Goal: Complete application form: Complete application form

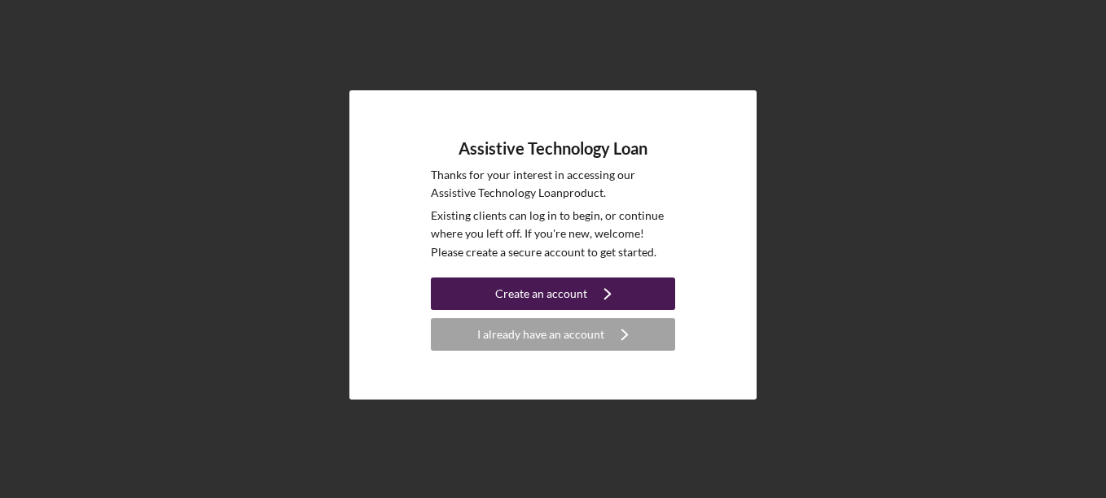
click at [554, 286] on div "Create an account" at bounding box center [541, 294] width 92 height 33
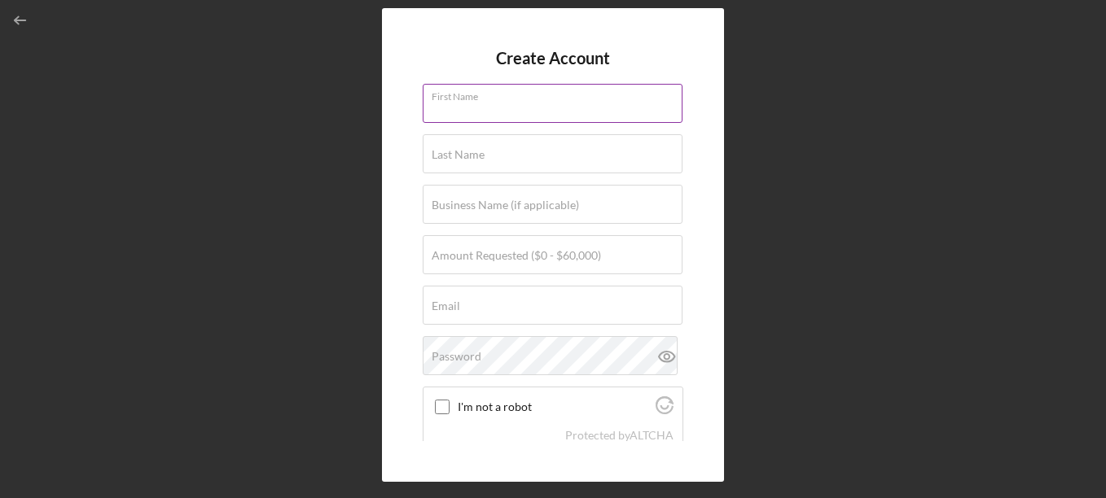
click at [516, 109] on input "First Name" at bounding box center [553, 103] width 260 height 39
type input "[PERSON_NAME]"
type input "West"
type input "Intercultural Child Family Services"
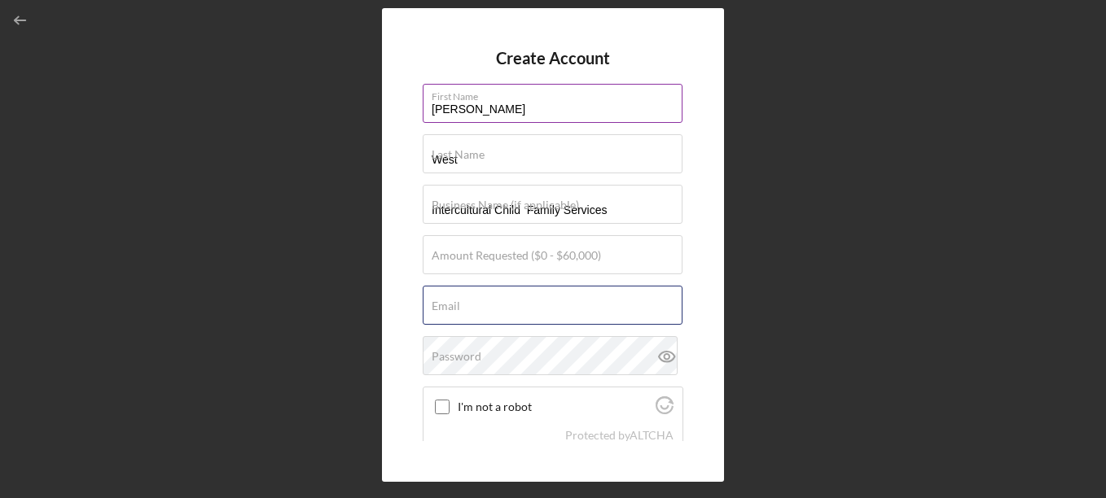
type input "[EMAIL_ADDRESS][DOMAIN_NAME]"
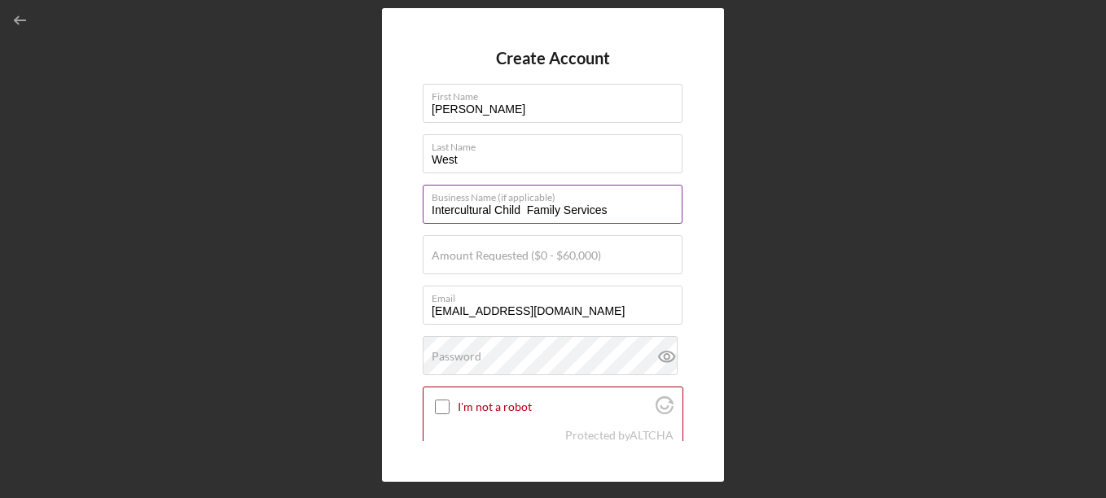
drag, startPoint x: 610, startPoint y: 214, endPoint x: 429, endPoint y: 221, distance: 180.9
click at [429, 221] on input "Intercultural Child Family Services" at bounding box center [553, 204] width 260 height 39
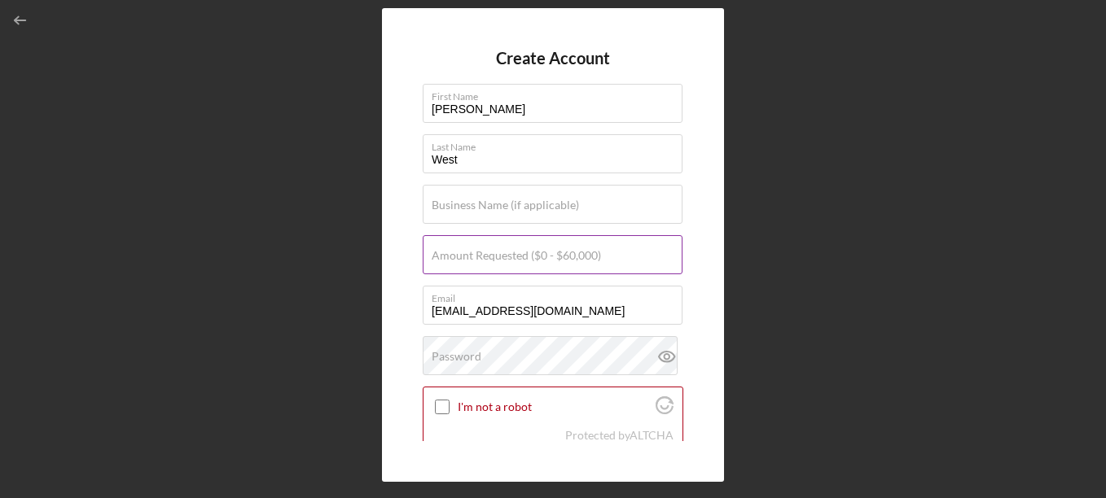
click at [503, 257] on label "Amount Requested ($0 - $60,000)" at bounding box center [516, 255] width 169 height 13
click at [503, 257] on input "Amount Requested ($0 - $60,000)" at bounding box center [553, 254] width 260 height 39
type input "$900"
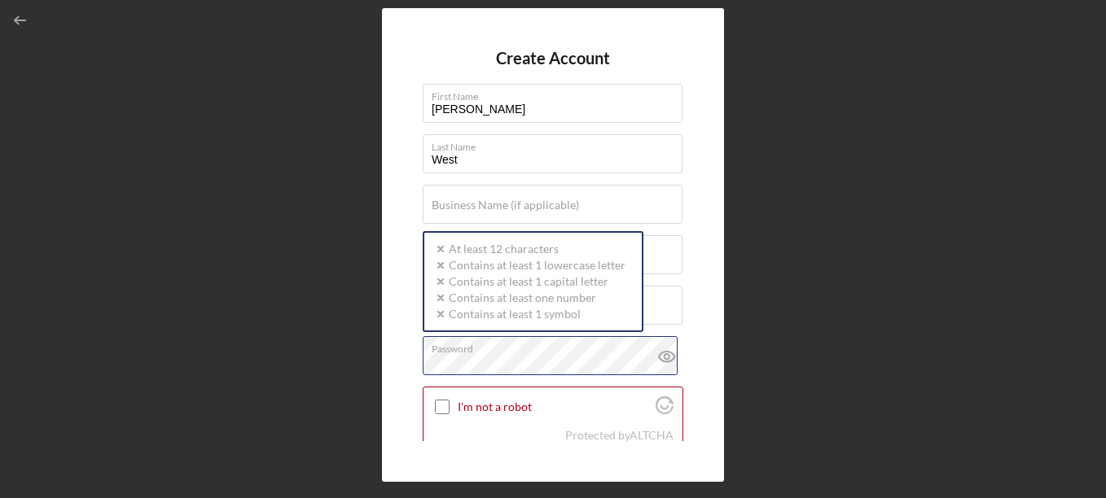
click at [491, 354] on div "Password Icon/icon-validation-no At least 12 characters Icon/icon-validation-no…" at bounding box center [553, 356] width 261 height 41
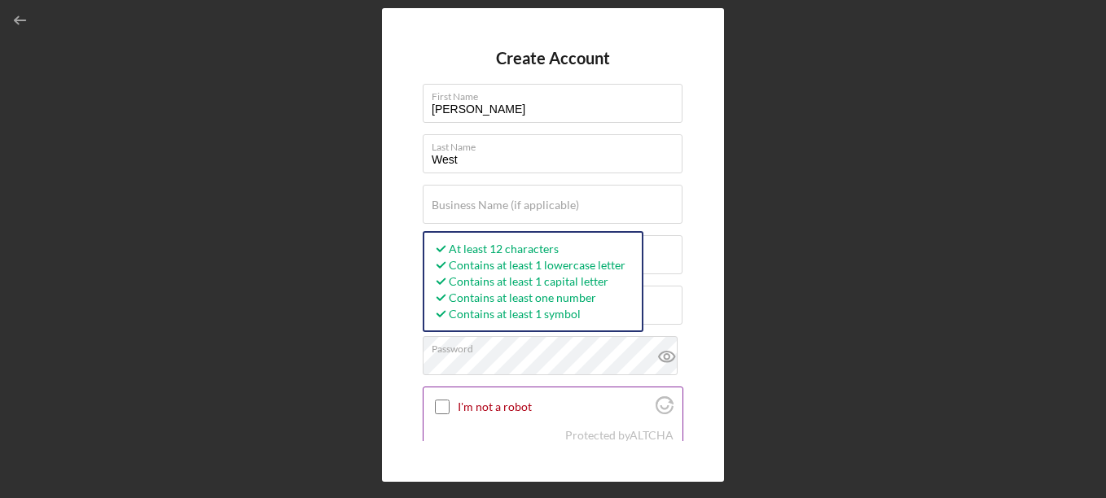
click at [439, 404] on input "I'm not a robot" at bounding box center [442, 407] width 15 height 15
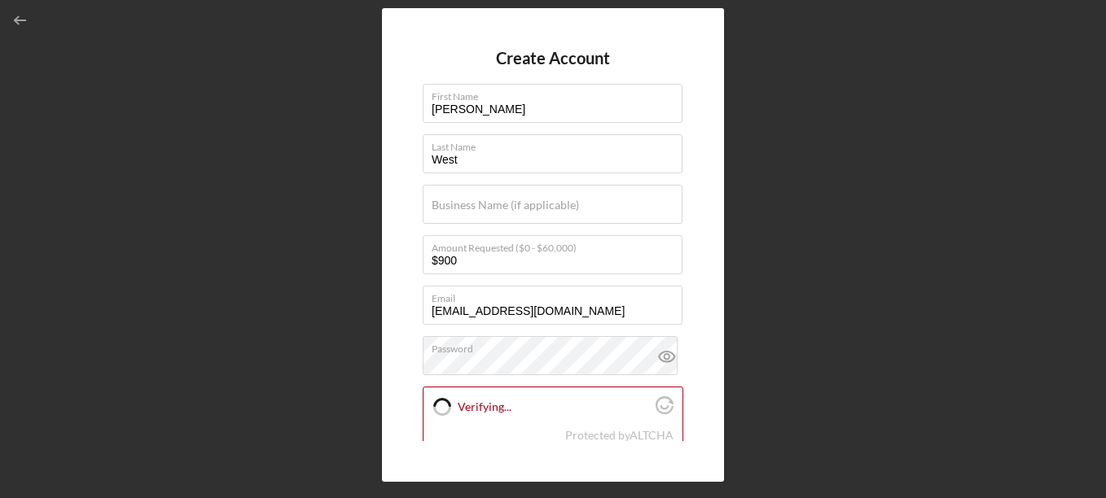
checkbox input "true"
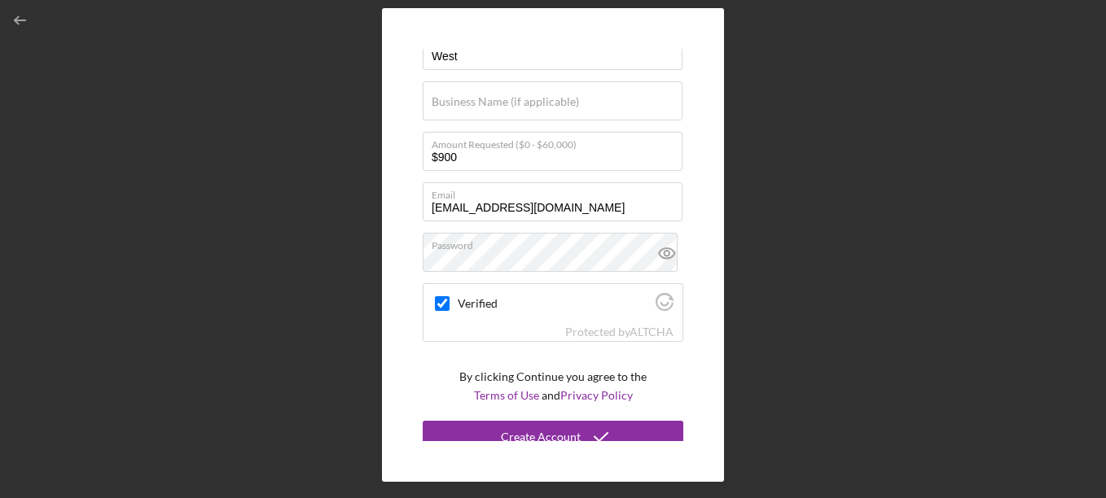
scroll to position [111, 0]
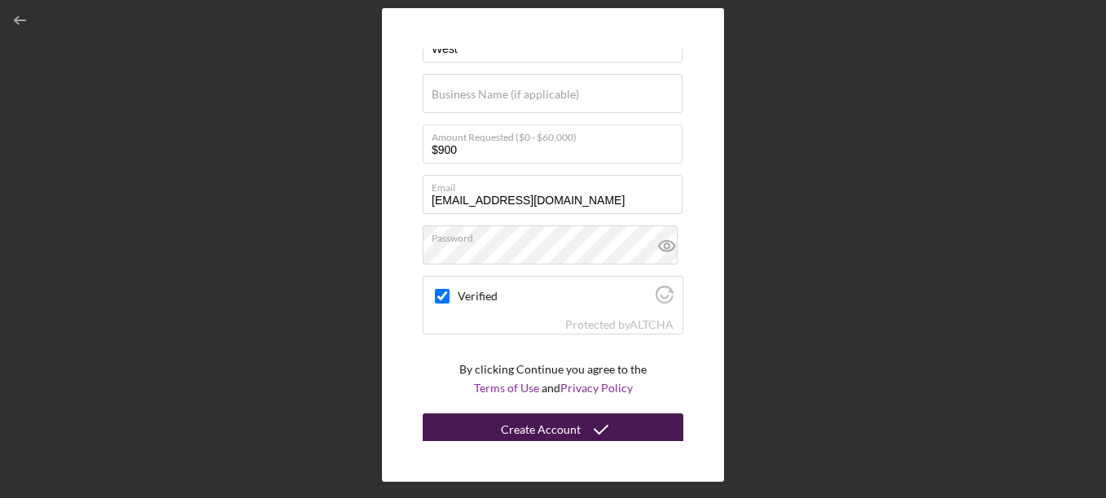
click at [568, 424] on div "Create Account" at bounding box center [541, 430] width 80 height 33
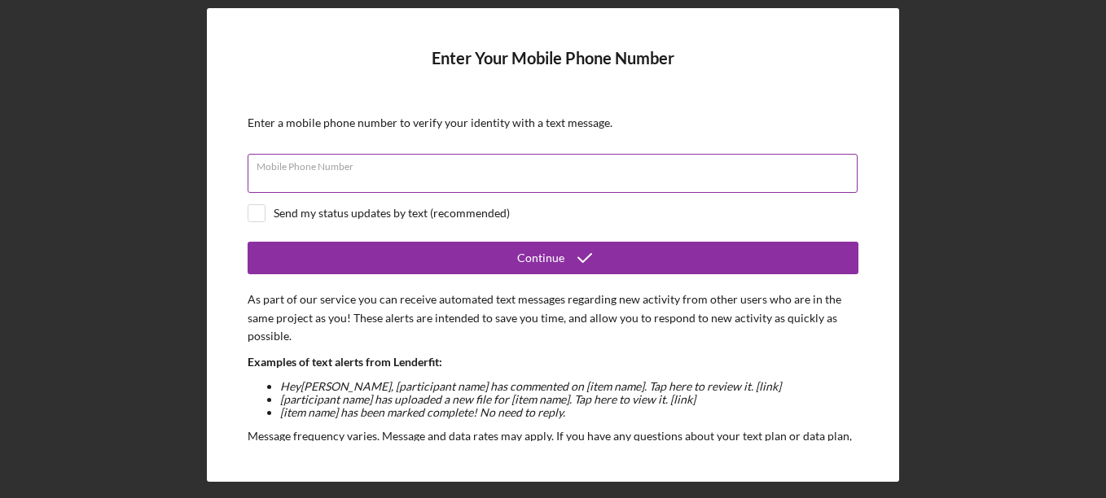
click at [375, 174] on input "Mobile Phone Number" at bounding box center [553, 173] width 610 height 39
type input "[PHONE_NUMBER]"
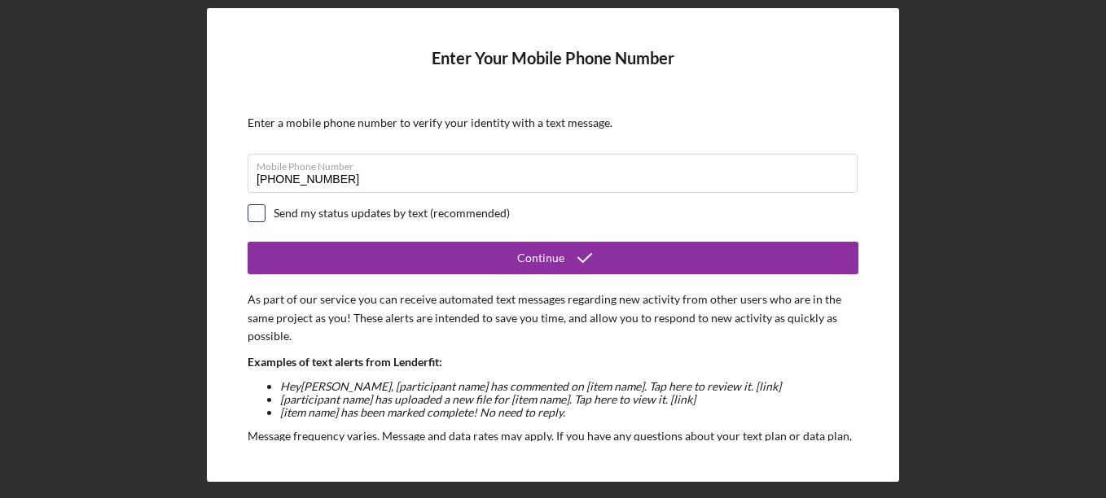
click at [255, 219] on input "checkbox" at bounding box center [256, 213] width 16 height 16
checkbox input "true"
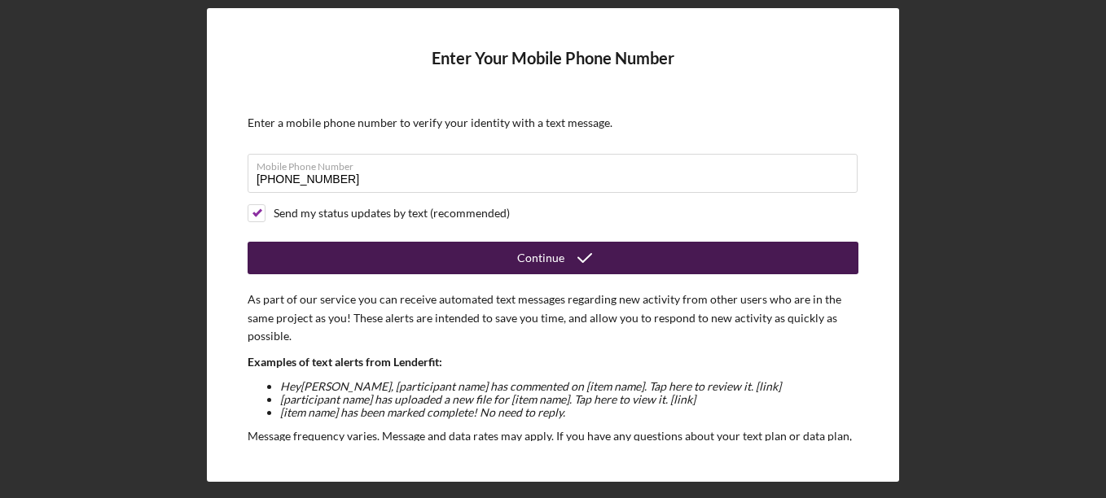
click at [420, 254] on button "Continue" at bounding box center [553, 258] width 611 height 33
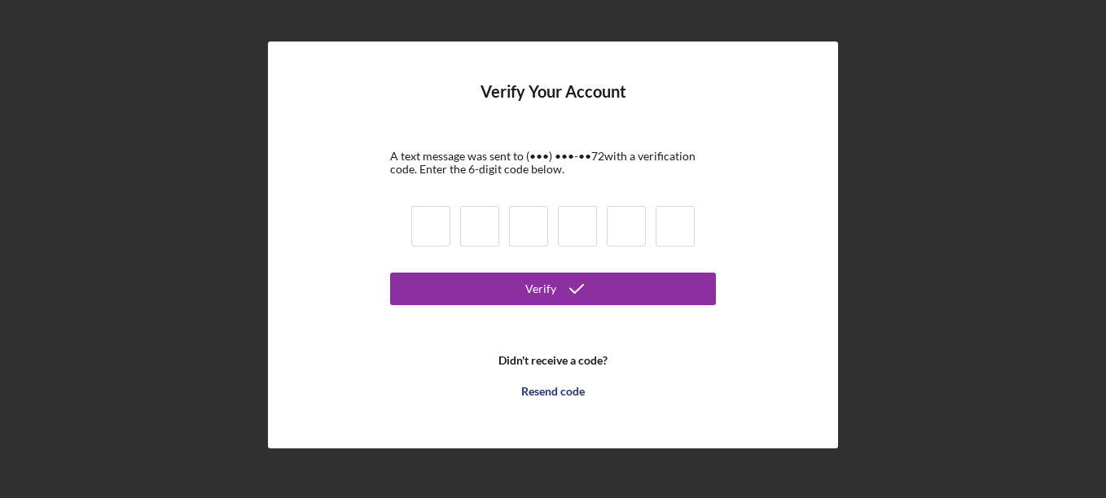
click at [439, 225] on input at bounding box center [430, 226] width 39 height 41
type input "0"
type input "1"
type input "8"
type input "9"
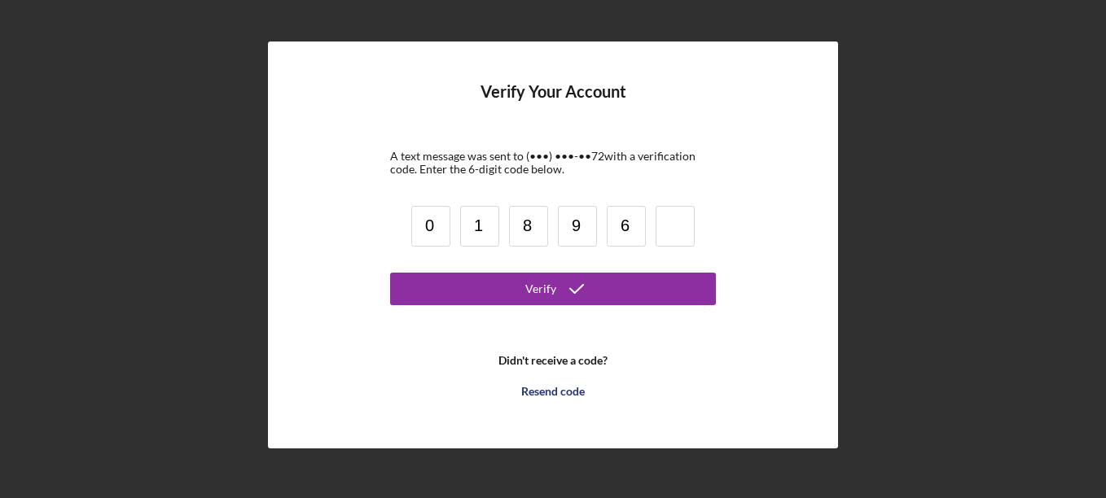
type input "6"
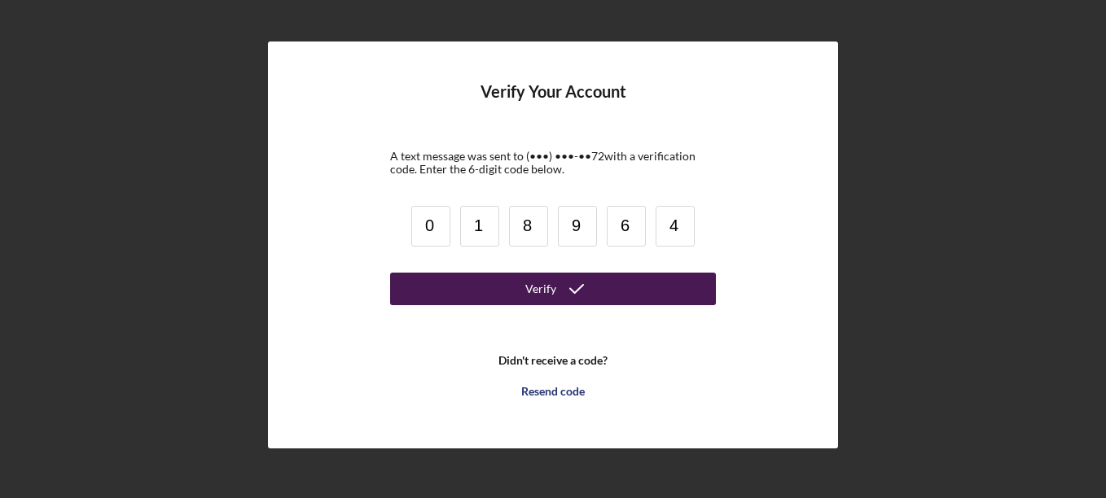
type input "4"
click at [450, 283] on button "Verify" at bounding box center [553, 289] width 326 height 33
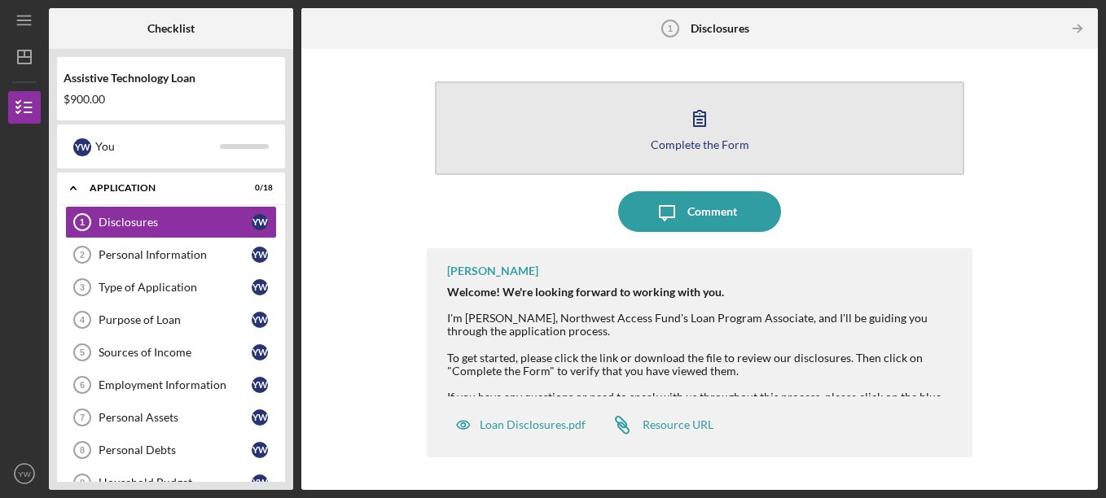
click at [697, 126] on icon "button" at bounding box center [699, 118] width 11 height 15
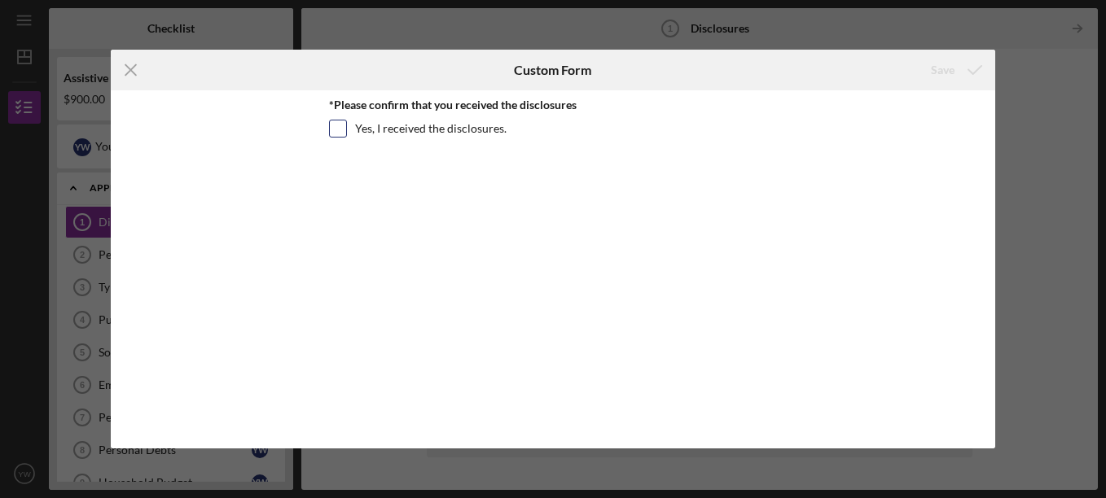
click at [344, 130] on input "Yes, I received the disclosures." at bounding box center [338, 129] width 16 height 16
checkbox input "true"
click at [941, 69] on div "Save" at bounding box center [943, 70] width 24 height 33
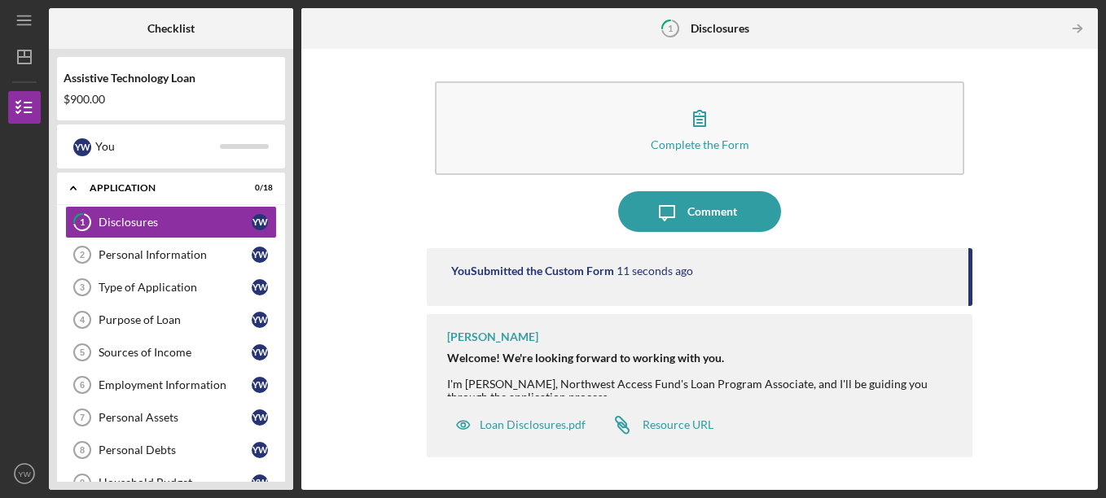
click at [950, 374] on div at bounding box center [702, 371] width 510 height 13
click at [949, 388] on div "I'm [PERSON_NAME], Northwest Access Fund's Loan Program Associate, and I'll be …" at bounding box center [702, 391] width 510 height 26
click at [531, 425] on div "Loan Disclosures.pdf" at bounding box center [533, 425] width 106 height 13
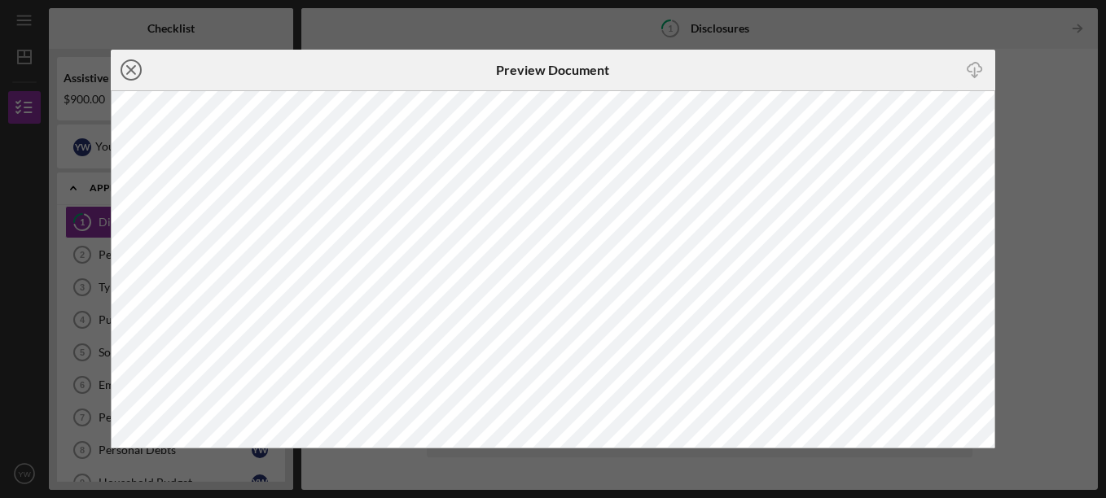
click at [135, 70] on icon "Icon/Close" at bounding box center [131, 70] width 41 height 41
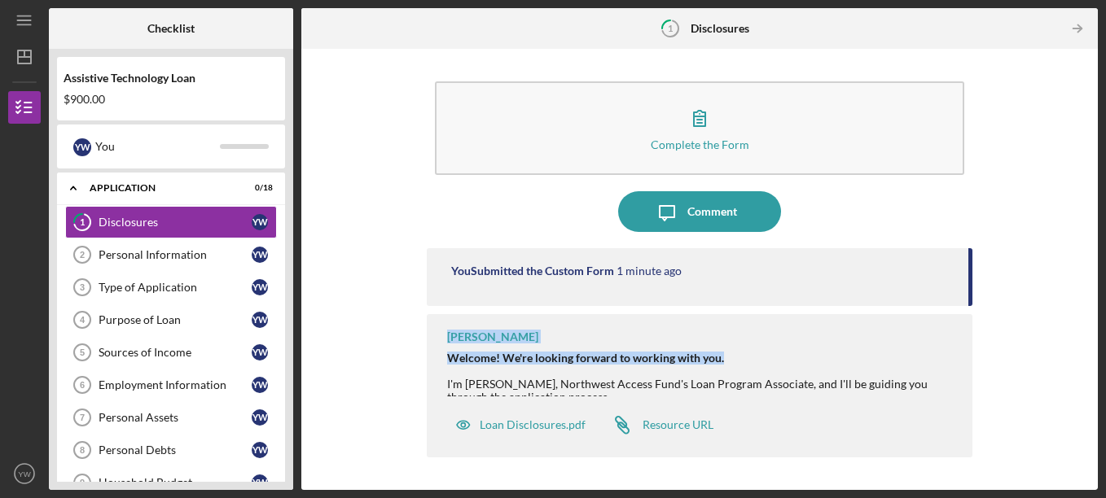
drag, startPoint x: 967, startPoint y: 282, endPoint x: 985, endPoint y: 342, distance: 63.1
click at [985, 342] on div "Complete the Form Form Icon/Message Comment You Submitted the Custom Form 1 min…" at bounding box center [699, 269] width 780 height 425
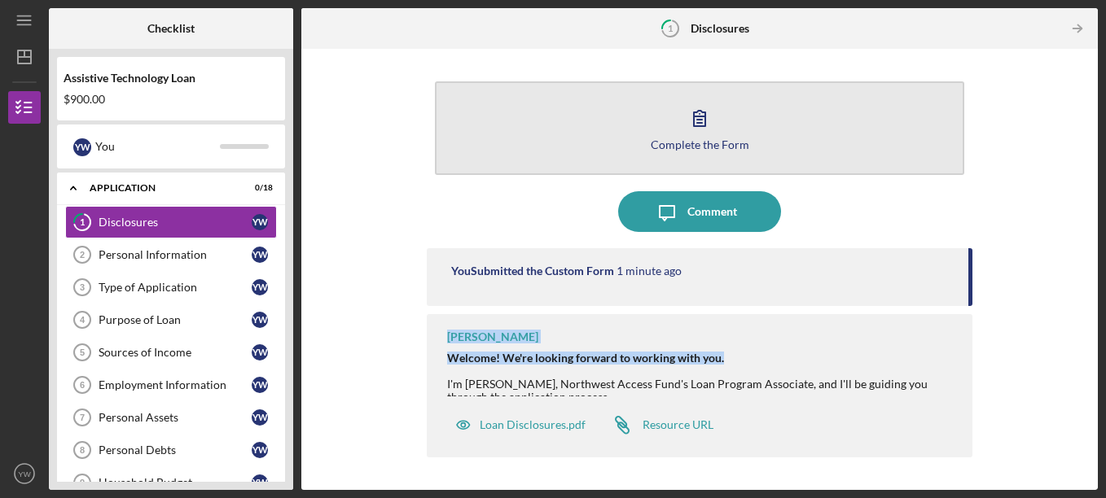
click at [731, 142] on div "Complete the Form" at bounding box center [700, 144] width 99 height 12
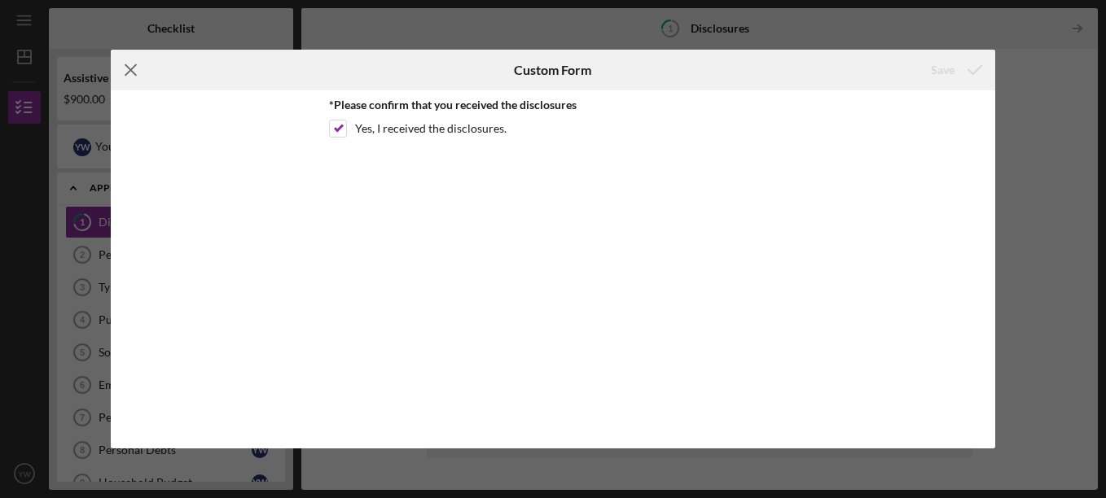
click at [125, 69] on icon "Icon/Menu Close" at bounding box center [131, 70] width 41 height 41
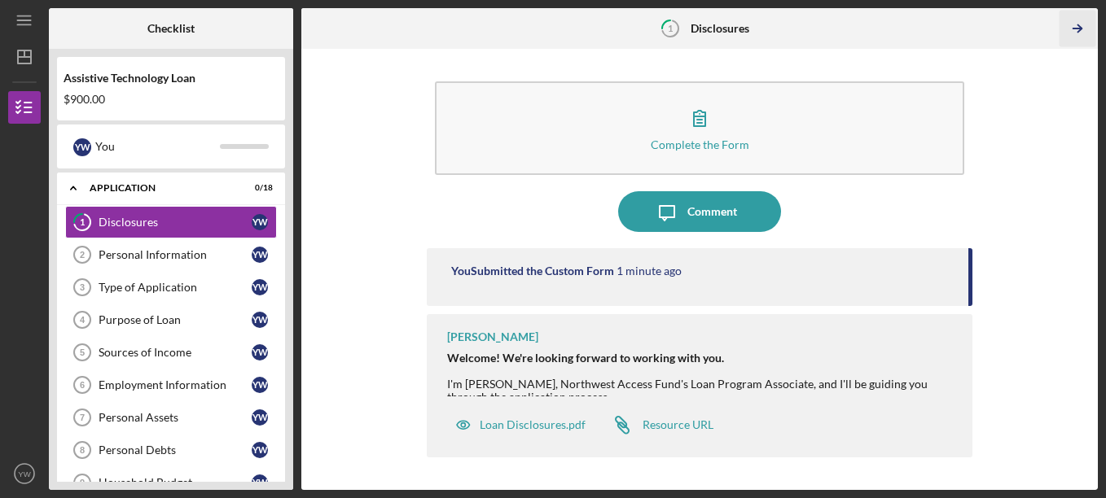
click at [1078, 30] on icon "Icon/Table Pagination Arrow" at bounding box center [1078, 29] width 37 height 37
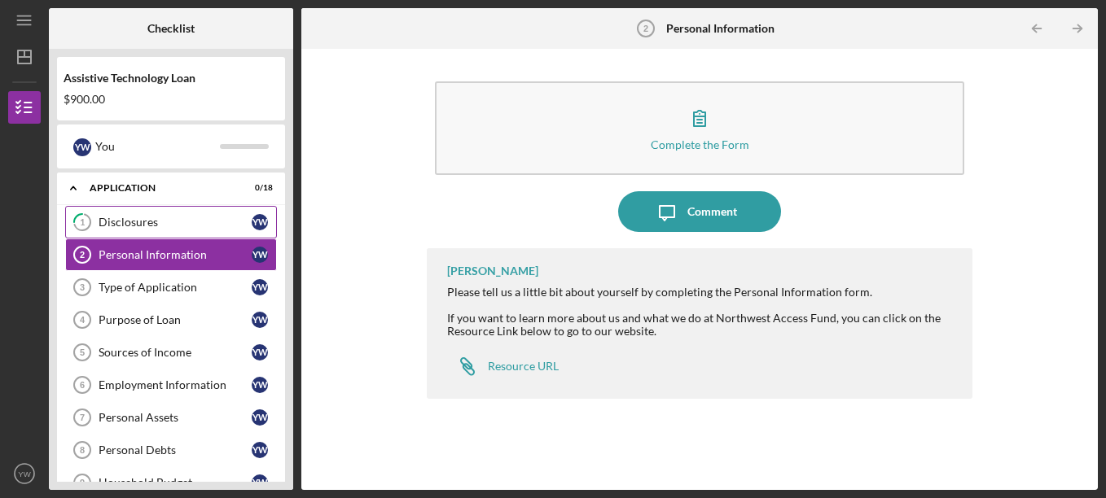
click at [133, 220] on div "Disclosures" at bounding box center [175, 222] width 153 height 13
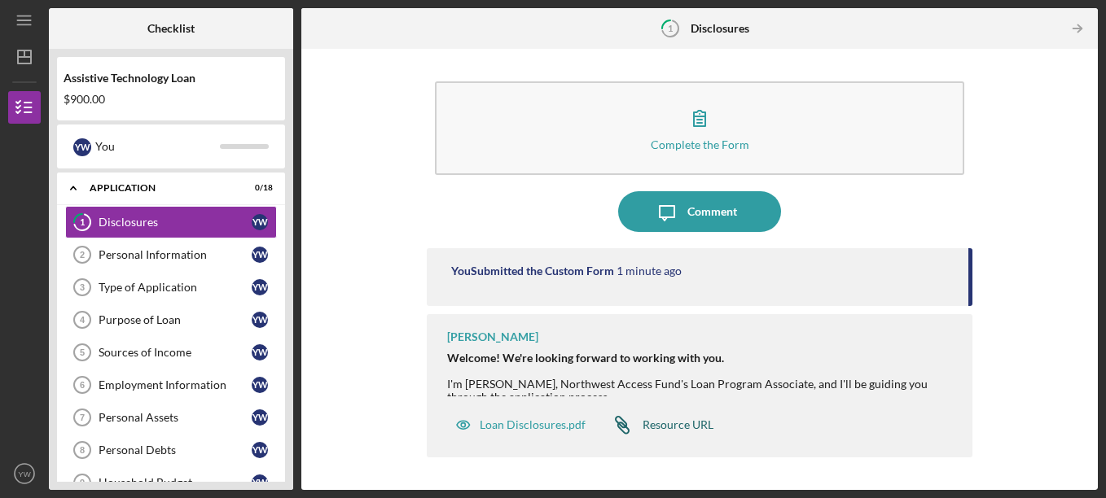
click at [685, 424] on div "Resource URL" at bounding box center [678, 425] width 71 height 13
click at [745, 352] on div "Welcome! We're looking forward to working with you." at bounding box center [702, 358] width 510 height 13
click at [743, 367] on div at bounding box center [702, 371] width 510 height 13
click at [923, 356] on div "Welcome! We're looking forward to working with you." at bounding box center [702, 358] width 510 height 13
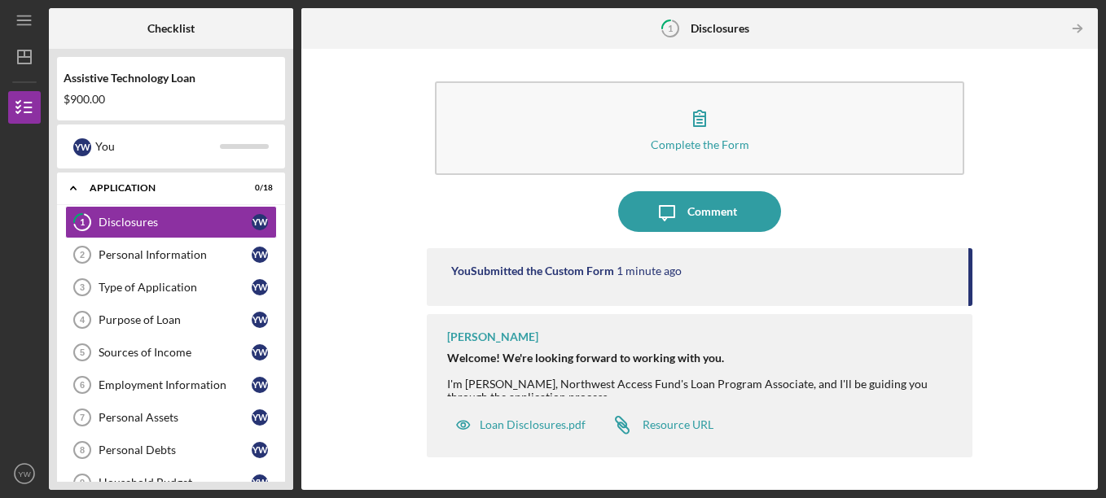
click at [493, 338] on div "[PERSON_NAME]" at bounding box center [492, 337] width 91 height 13
click at [491, 385] on div "I'm [PERSON_NAME], Northwest Access Fund's Loan Program Associate, and I'll be …" at bounding box center [702, 391] width 510 height 26
click at [547, 389] on div "I'm [PERSON_NAME], Northwest Access Fund's Loan Program Associate, and I'll be …" at bounding box center [702, 391] width 510 height 26
click at [674, 46] on icon "1" at bounding box center [670, 28] width 41 height 41
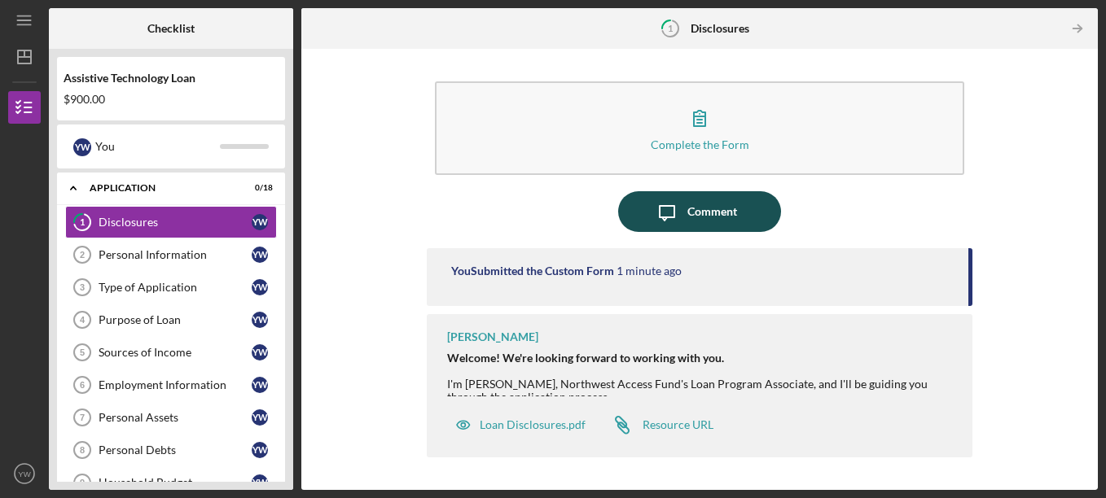
drag, startPoint x: 635, startPoint y: 239, endPoint x: 665, endPoint y: 218, distance: 36.2
click at [665, 218] on div "Complete the Form Form Icon/Message Comment You Submitted the Custom Form 1 min…" at bounding box center [700, 269] width 546 height 425
click at [709, 212] on div "Comment" at bounding box center [712, 211] width 50 height 41
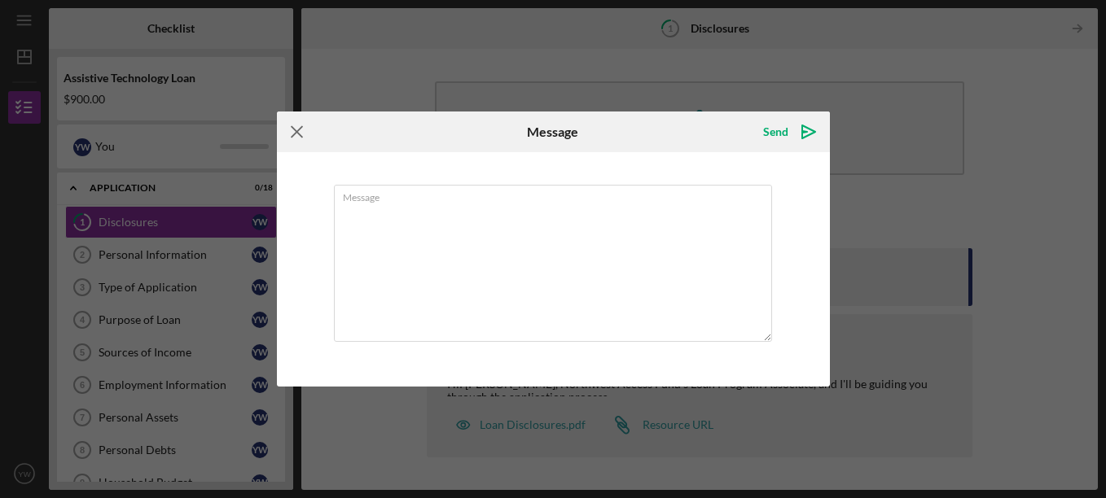
click at [292, 132] on icon "Icon/Menu Close" at bounding box center [297, 132] width 41 height 41
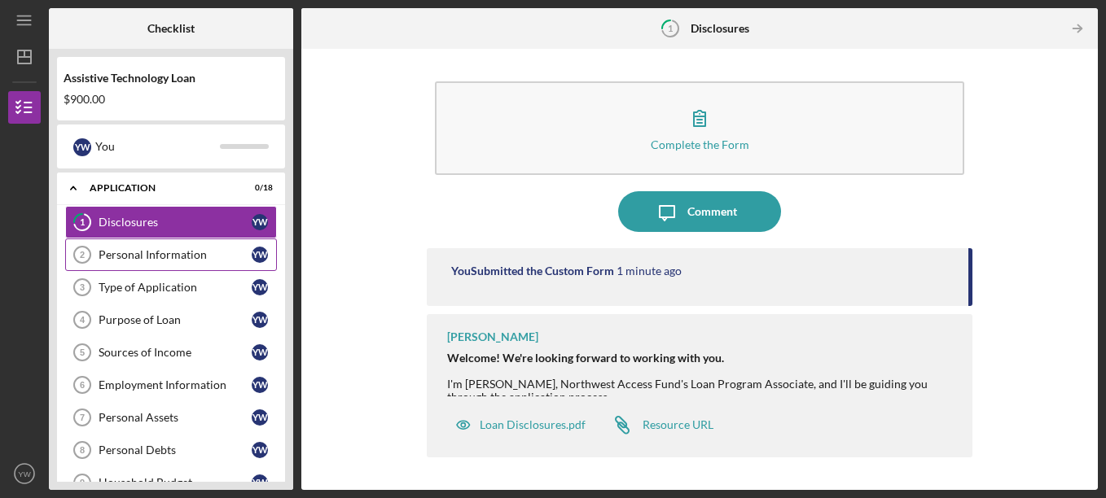
click at [139, 257] on div "Personal Information" at bounding box center [175, 254] width 153 height 13
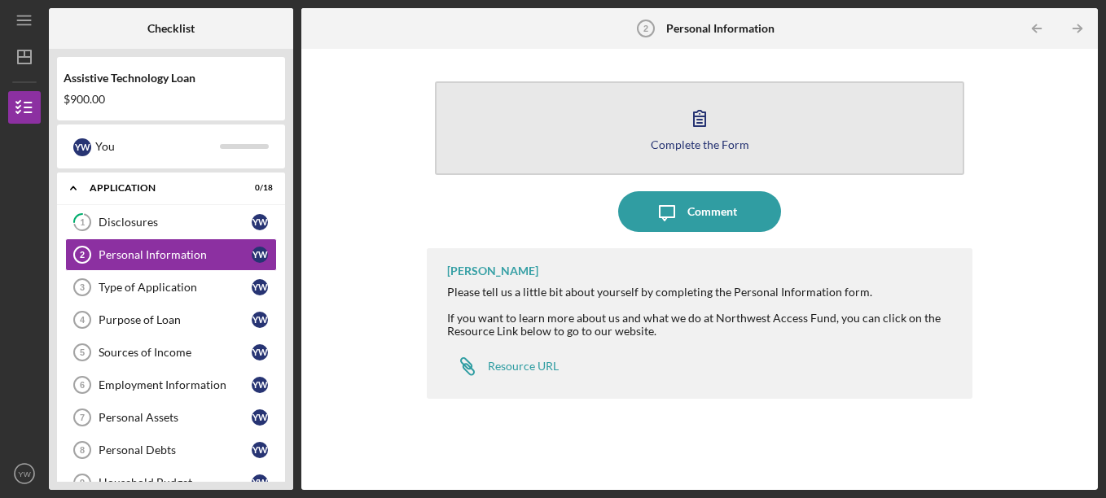
click at [712, 143] on div "Complete the Form" at bounding box center [700, 144] width 99 height 12
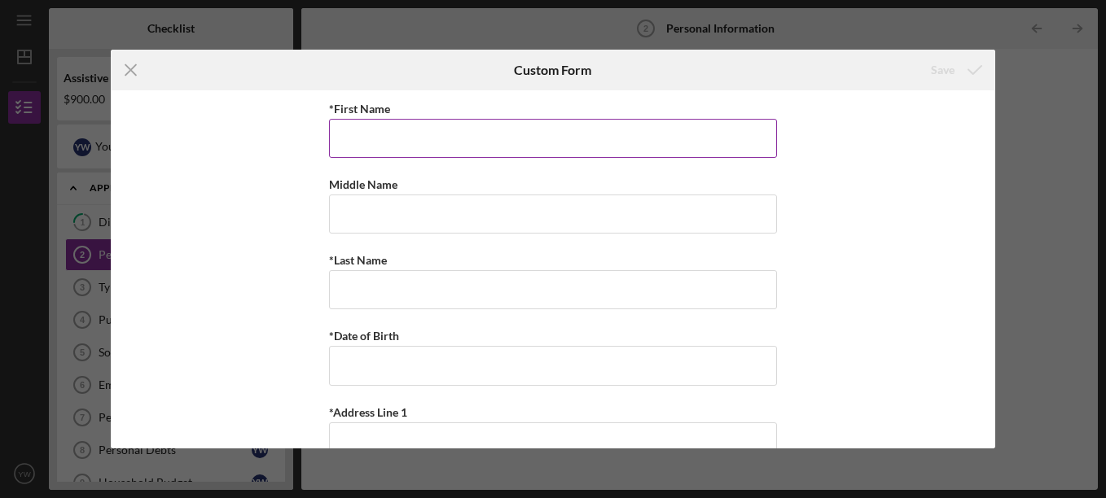
click at [573, 141] on input "*First Name" at bounding box center [553, 138] width 448 height 39
type input "[PERSON_NAME]"
type input "S"
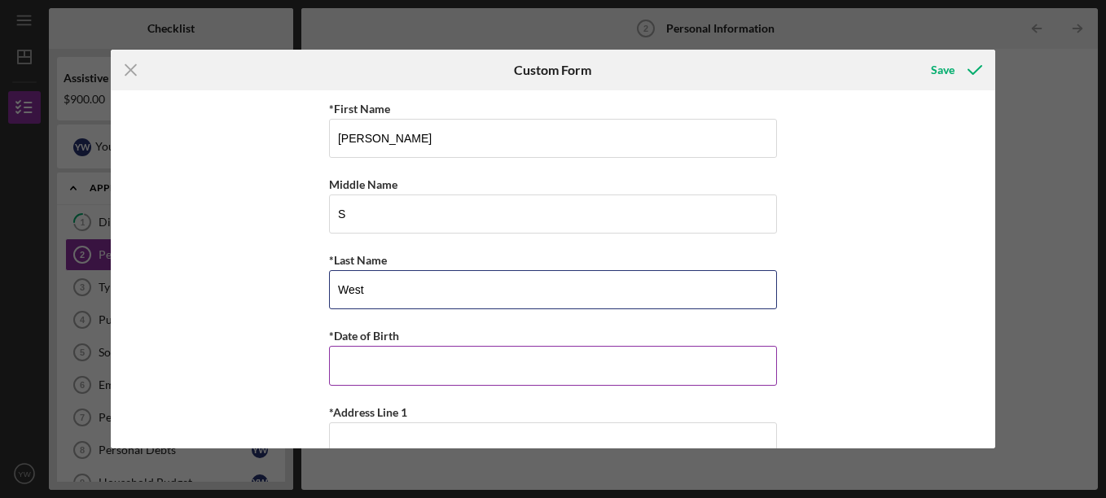
type input "West"
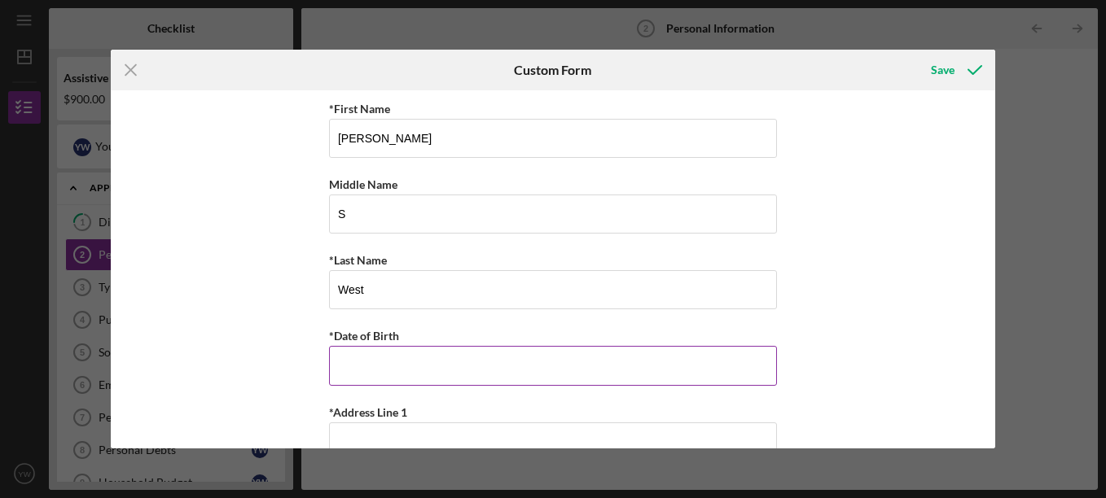
click at [499, 374] on input "*Date of Birth" at bounding box center [553, 365] width 448 height 39
type input "[DATE]"
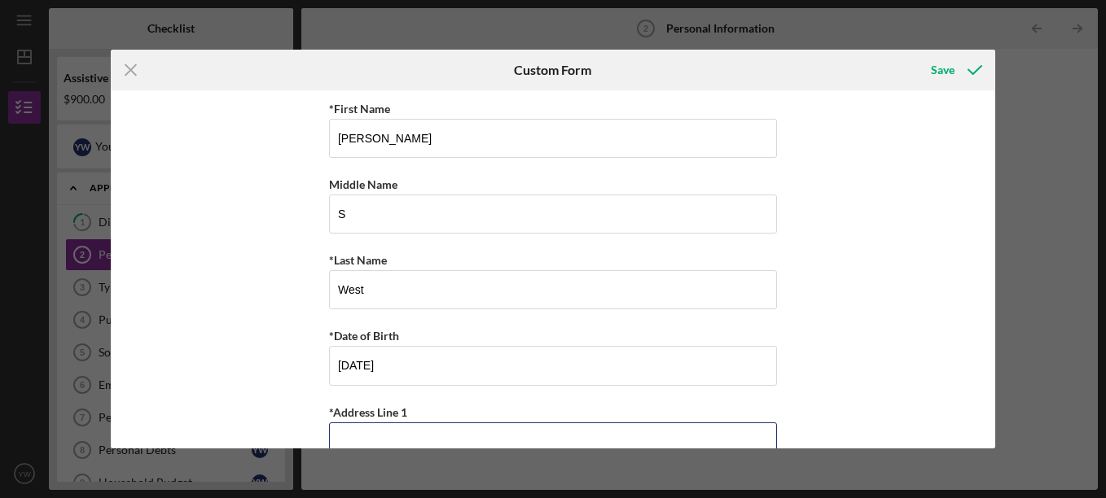
scroll to position [13, 0]
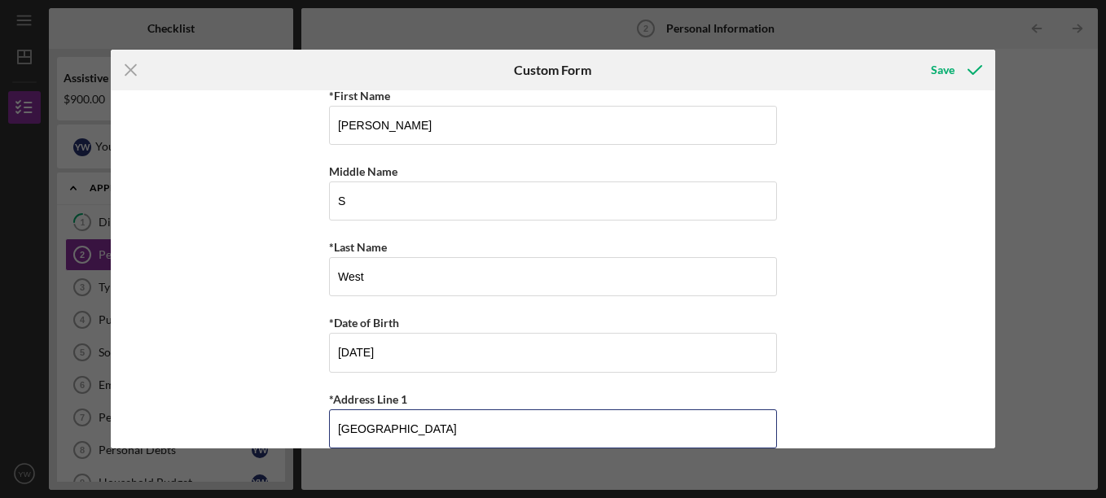
type input "[STREET_ADDRESS]"
type input "Unit 3C"
type input "Puyallup"
type input "98373"
type input "WA"
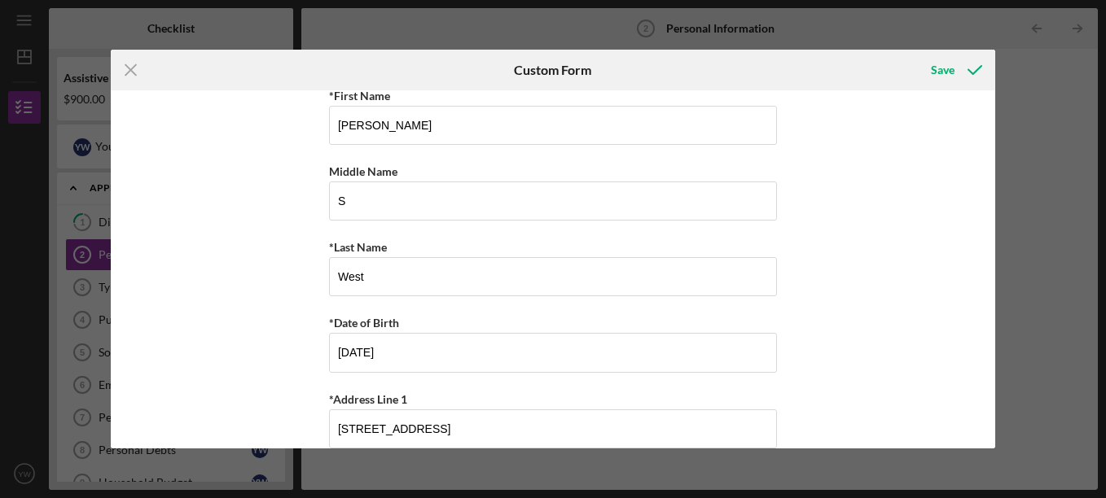
type input "[PHONE_NUMBER]"
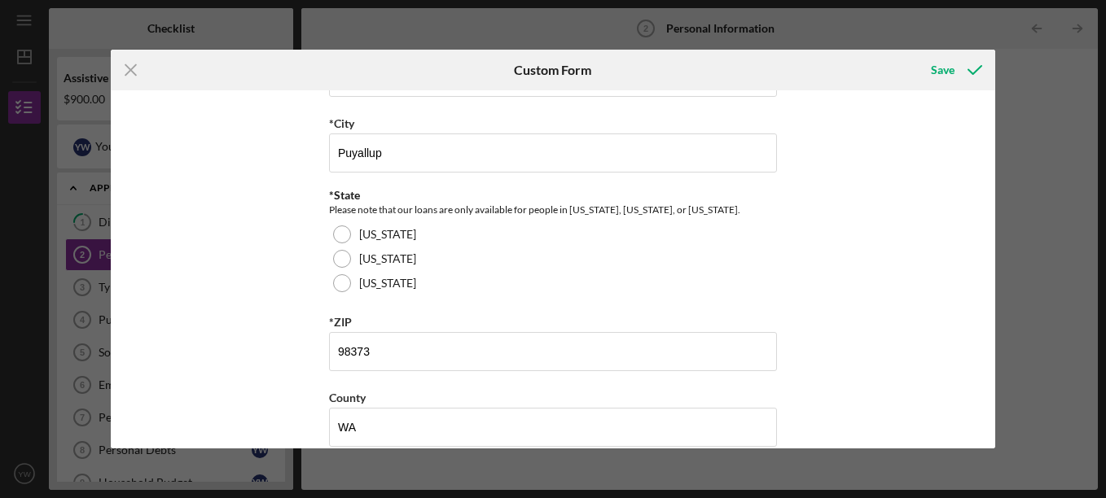
scroll to position [443, 0]
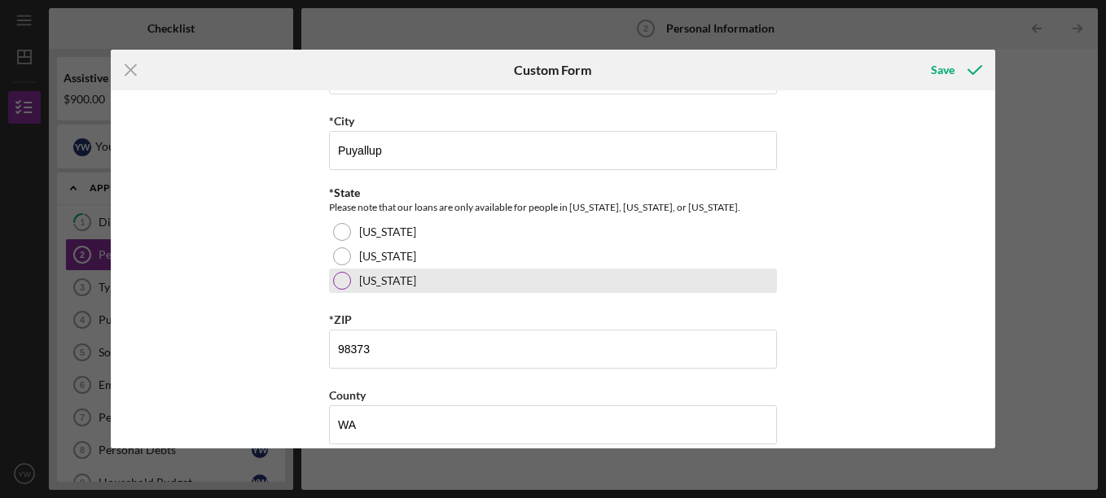
click at [334, 282] on div at bounding box center [342, 281] width 18 height 18
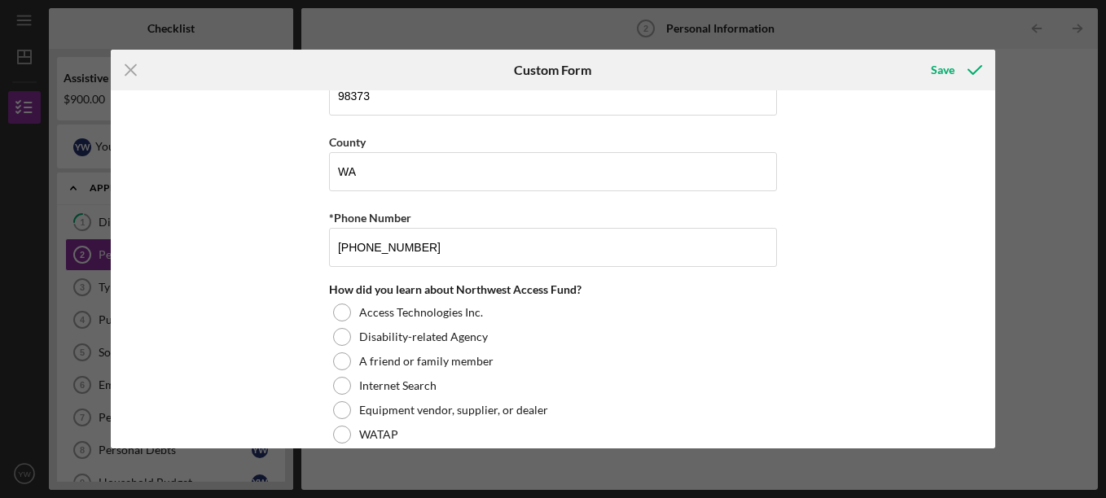
scroll to position [744, 0]
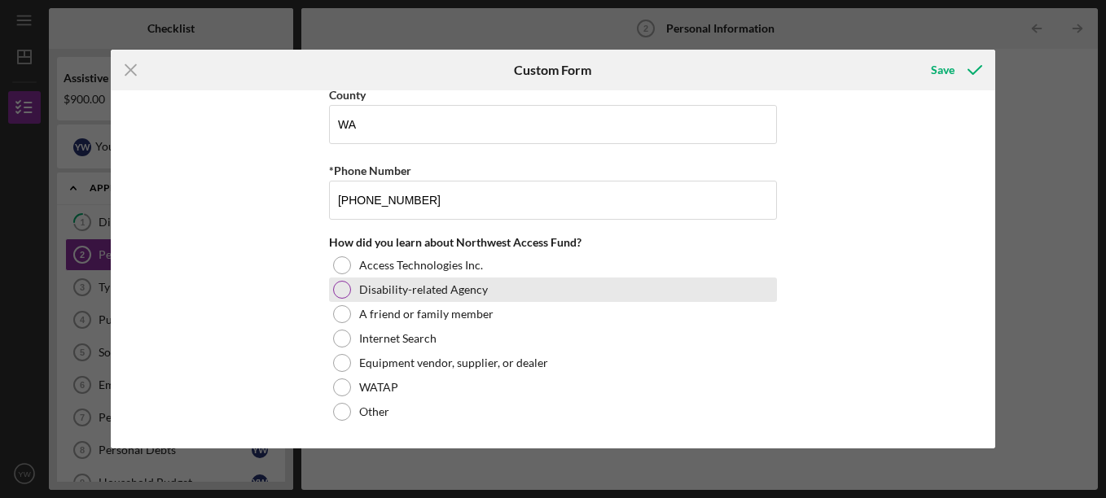
click at [340, 289] on div at bounding box center [342, 290] width 18 height 18
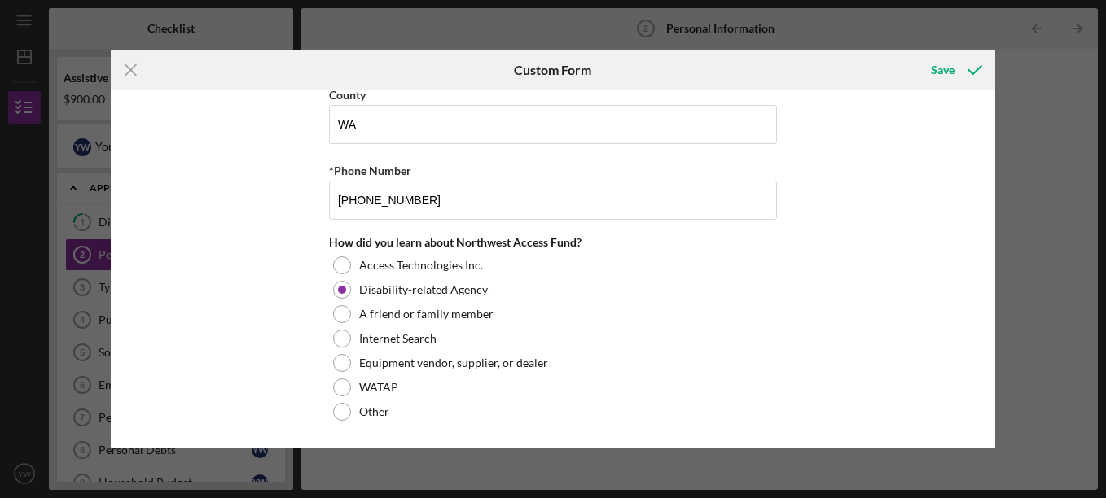
click at [999, 373] on div "Icon/Menu Close Custom Form Save *First Name [PERSON_NAME] Middle Name S *Last …" at bounding box center [553, 249] width 1106 height 498
click at [955, 64] on icon "submit" at bounding box center [975, 70] width 41 height 41
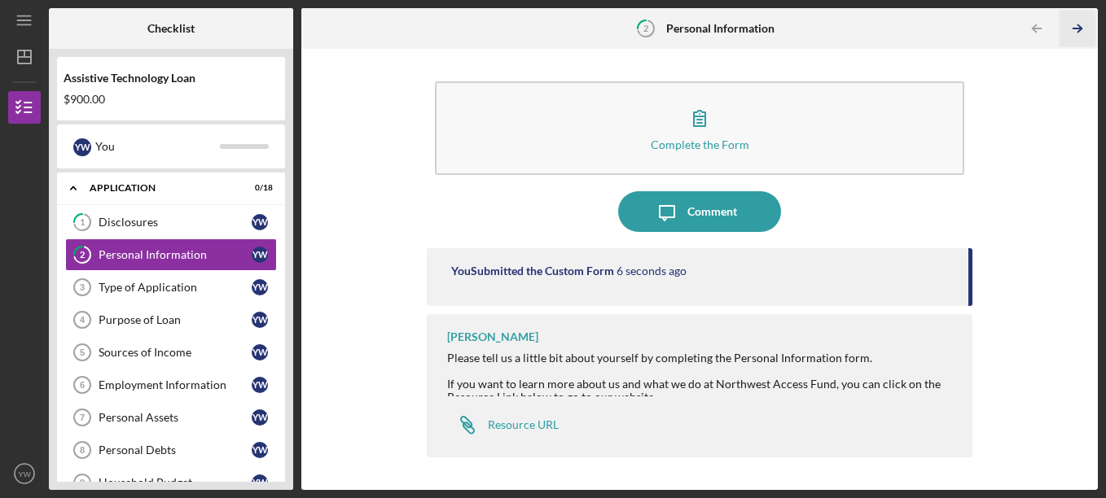
click at [1084, 25] on icon "Icon/Table Pagination Arrow" at bounding box center [1078, 29] width 37 height 37
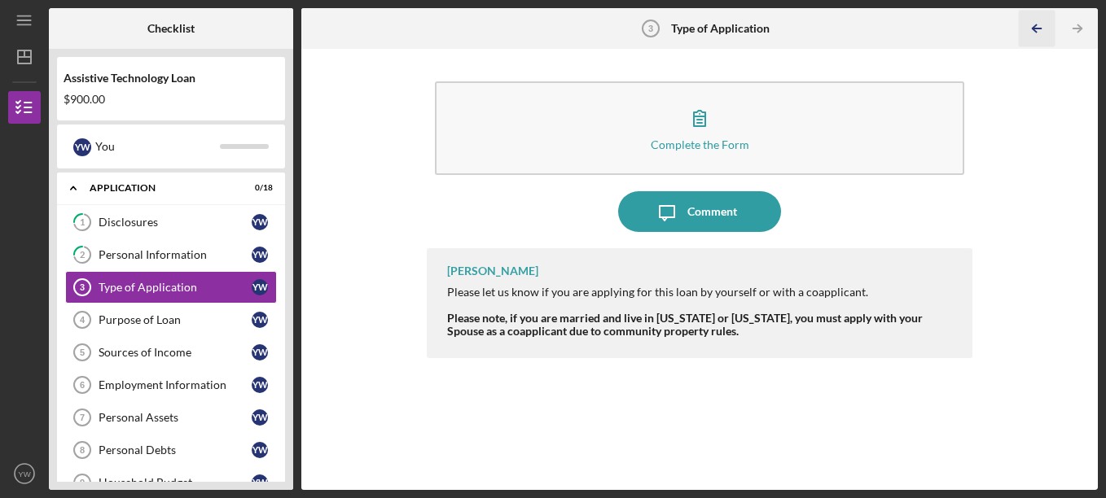
click at [1039, 26] on icon "Icon/Table Pagination Arrow" at bounding box center [1037, 29] width 37 height 37
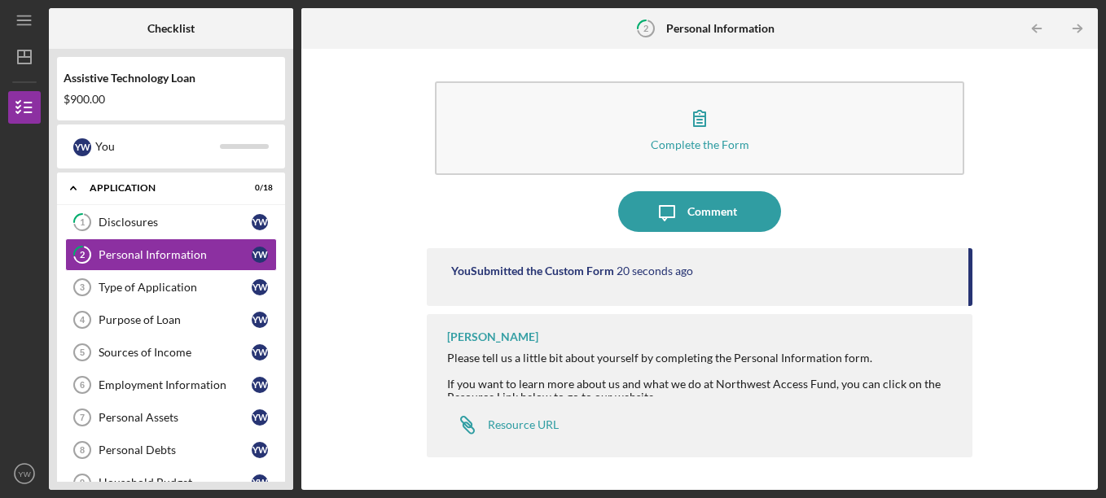
click at [738, 362] on div "Please tell us a little bit about yourself by completing the Personal Informati…" at bounding box center [702, 358] width 510 height 13
click at [866, 359] on div "Please tell us a little bit about yourself by completing the Personal Informati…" at bounding box center [702, 358] width 510 height 13
click at [933, 367] on div at bounding box center [702, 371] width 510 height 13
click at [1105, 368] on html "Icon/Menu 2 Personal Information Checklist Assistive Technology Loan $900.00 Y …" at bounding box center [553, 249] width 1106 height 498
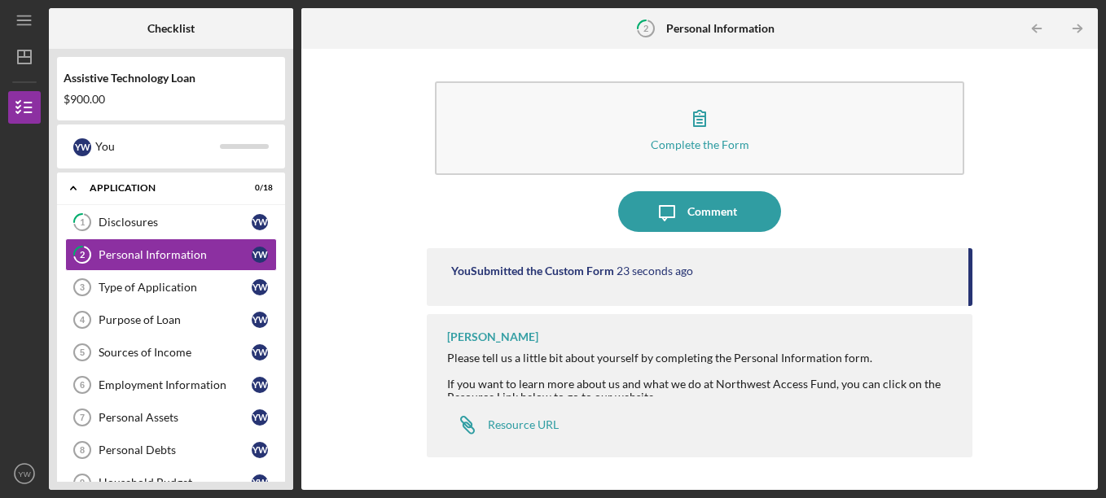
click at [1005, 315] on div "Complete the Form Form Icon/Message Comment You Submitted the Custom Form 23 se…" at bounding box center [699, 269] width 780 height 425
drag, startPoint x: 1005, startPoint y: 315, endPoint x: 1004, endPoint y: 414, distance: 98.6
click at [1004, 414] on div "Complete the Form Form Icon/Message Comment You Submitted the Custom Form 23 se…" at bounding box center [699, 269] width 780 height 425
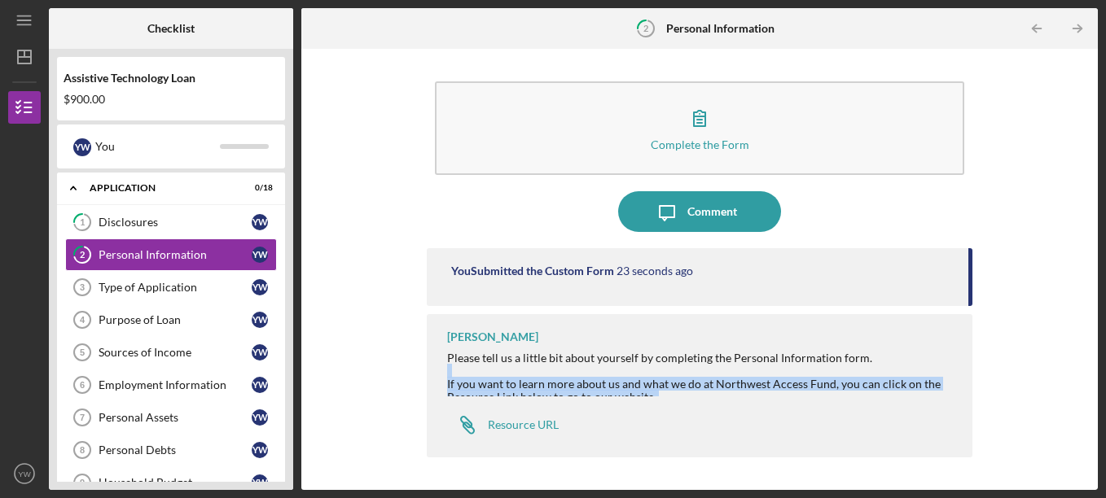
click at [1005, 419] on div "Complete the Form Form Icon/Message Comment You Submitted the Custom Form 23 se…" at bounding box center [699, 269] width 780 height 425
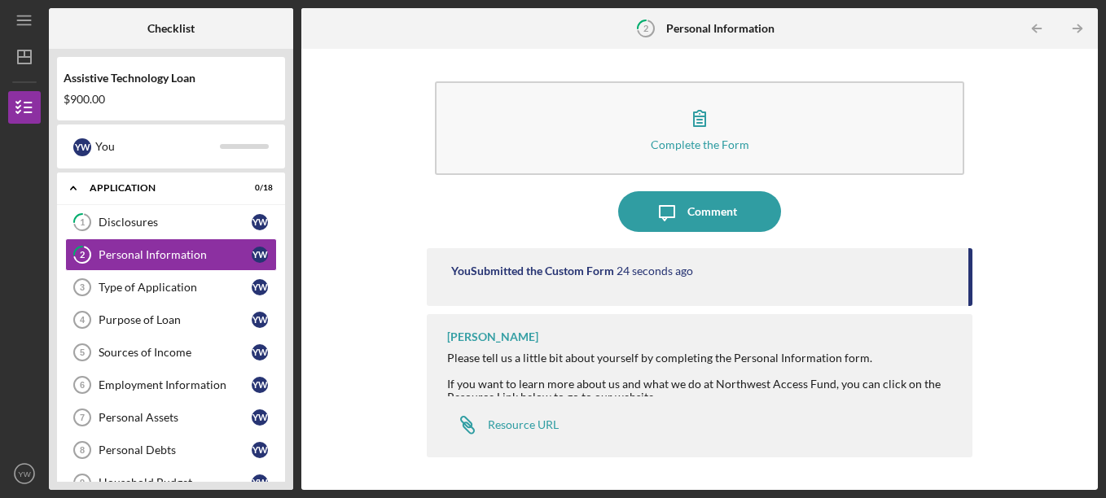
click at [1020, 463] on div "Complete the Form Form Icon/Message Comment You Submitted the Custom Form 24 se…" at bounding box center [699, 269] width 780 height 425
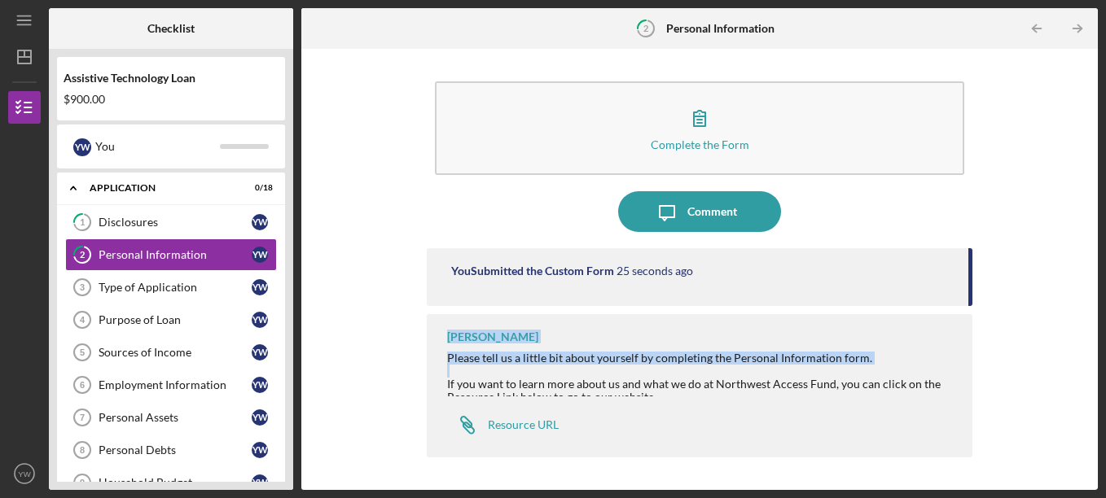
drag, startPoint x: 1091, startPoint y: 256, endPoint x: 1100, endPoint y: 368, distance: 112.7
click at [1100, 368] on div "Icon/Menu 2 Personal Information Checklist Assistive Technology Loan $900.00 Y …" at bounding box center [553, 249] width 1106 height 498
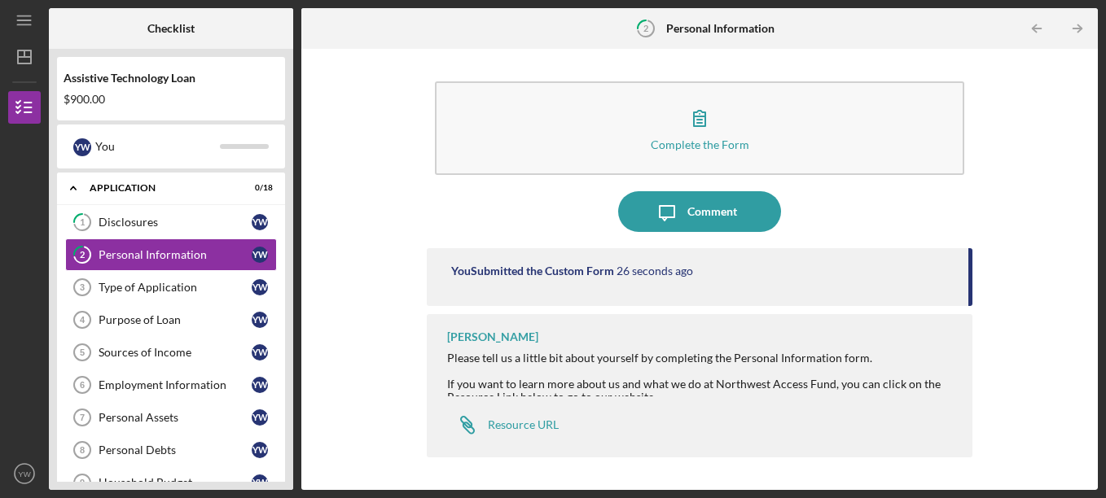
drag, startPoint x: 1100, startPoint y: 368, endPoint x: 1009, endPoint y: 213, distance: 179.9
click at [1009, 213] on div "Complete the Form Form Icon/Message Comment You Submitted the Custom Form 26 se…" at bounding box center [699, 269] width 780 height 425
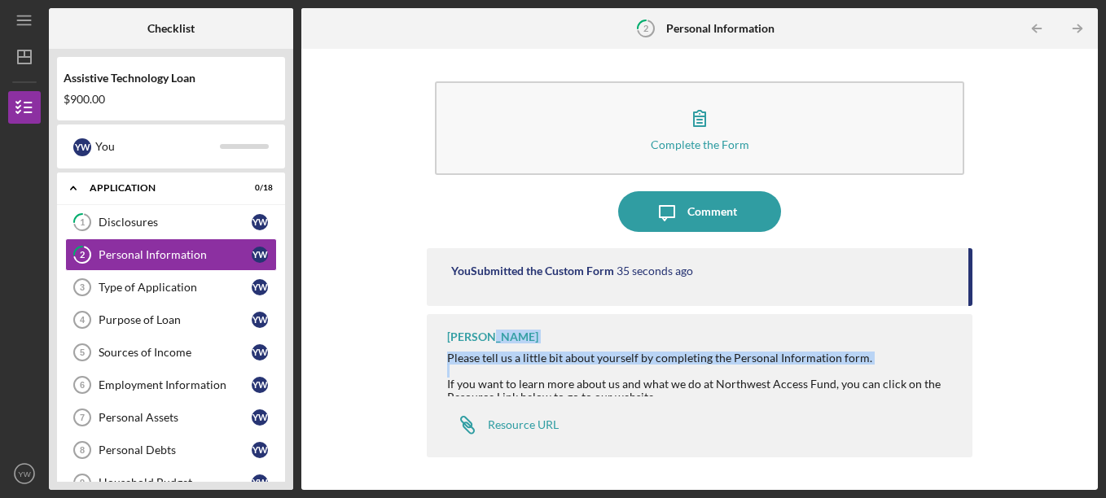
drag, startPoint x: 482, startPoint y: 376, endPoint x: 485, endPoint y: 336, distance: 40.0
click at [485, 336] on div "[PERSON_NAME] Please tell us a little bit about yourself by completing the Pers…" at bounding box center [700, 385] width 546 height 143
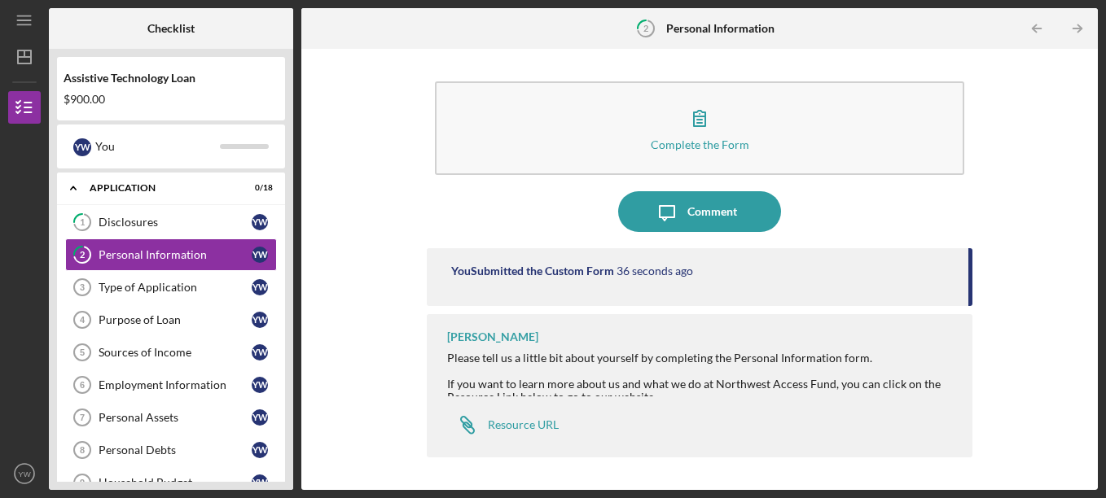
drag, startPoint x: 485, startPoint y: 336, endPoint x: 440, endPoint y: 328, distance: 45.5
click at [440, 328] on div "[PERSON_NAME] Please tell us a little bit about yourself by completing the Pers…" at bounding box center [700, 385] width 546 height 143
click at [184, 283] on div "Type of Application" at bounding box center [175, 287] width 153 height 13
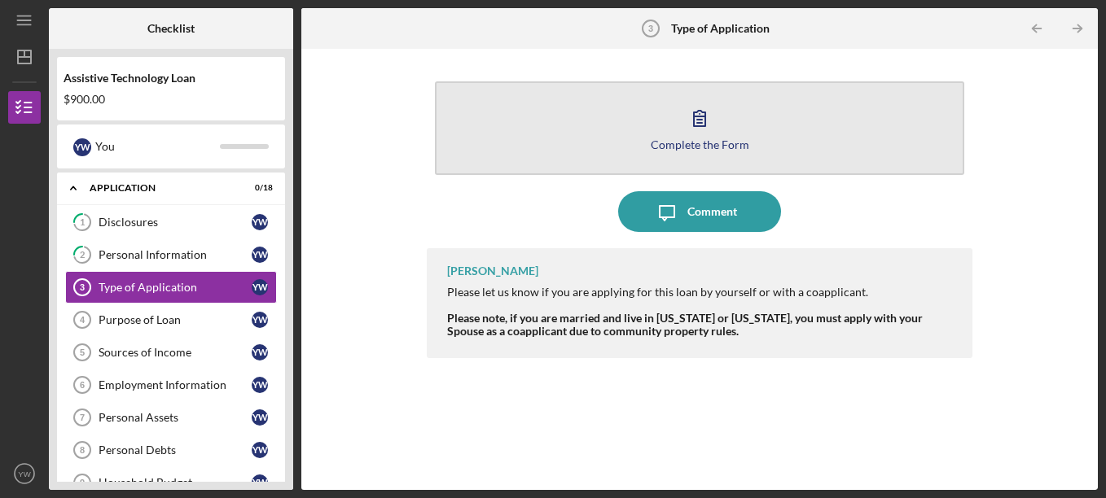
click at [698, 116] on icon "button" at bounding box center [699, 118] width 11 height 15
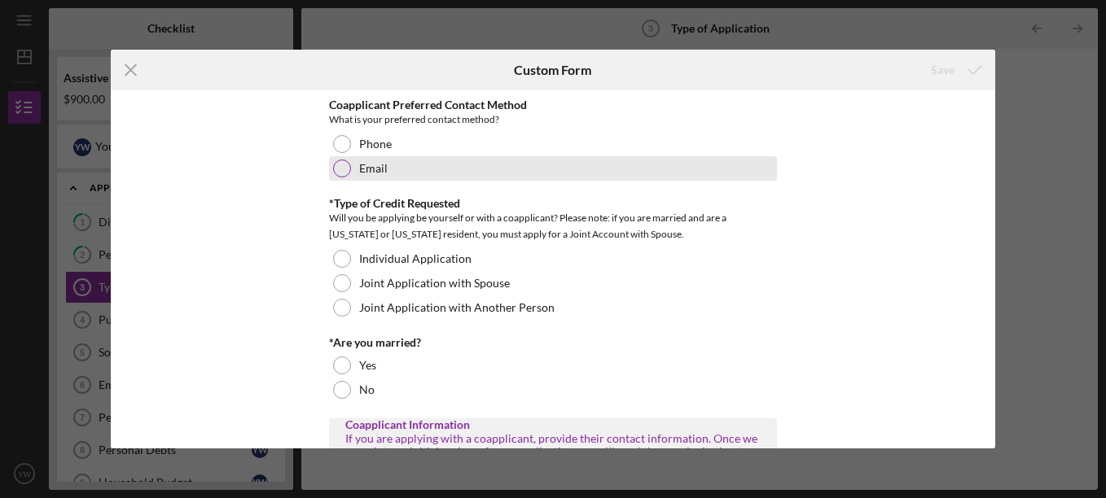
click at [340, 161] on div at bounding box center [342, 169] width 18 height 18
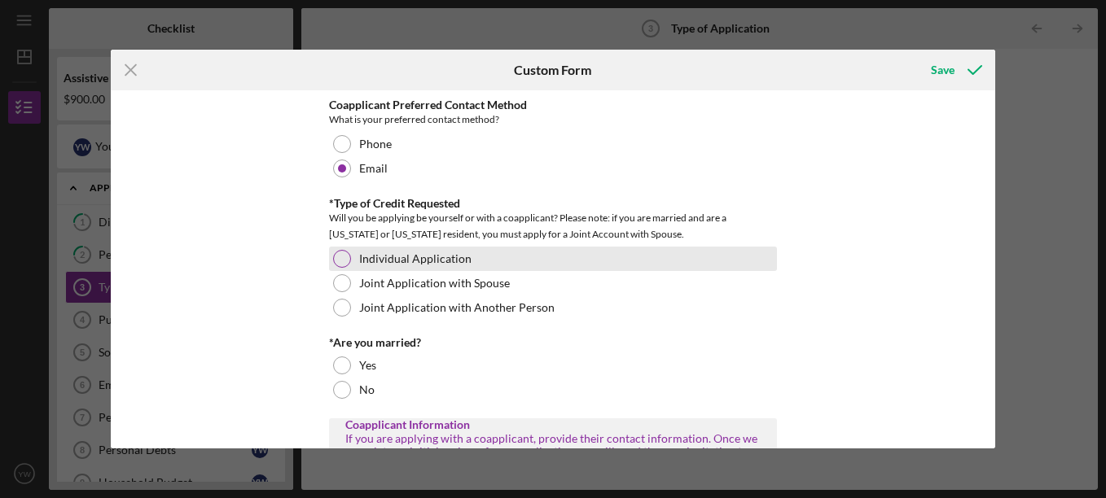
click at [343, 257] on div at bounding box center [342, 259] width 18 height 18
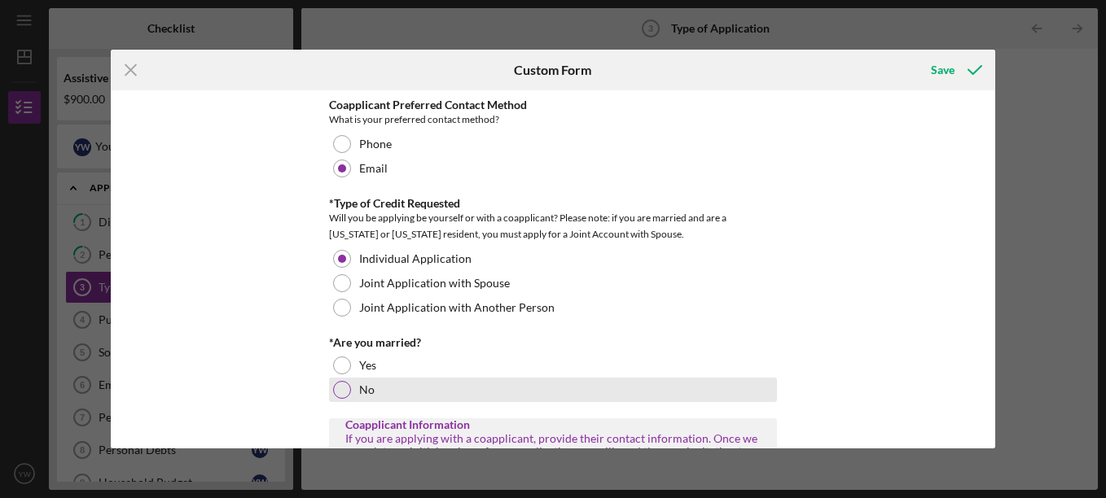
click at [343, 387] on div at bounding box center [342, 390] width 18 height 18
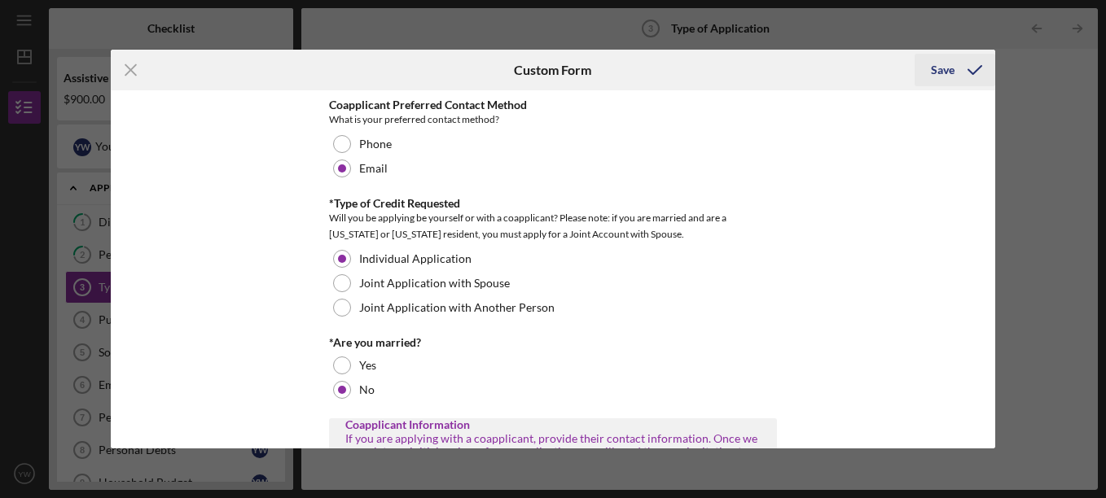
click at [950, 66] on div "Save" at bounding box center [943, 70] width 24 height 33
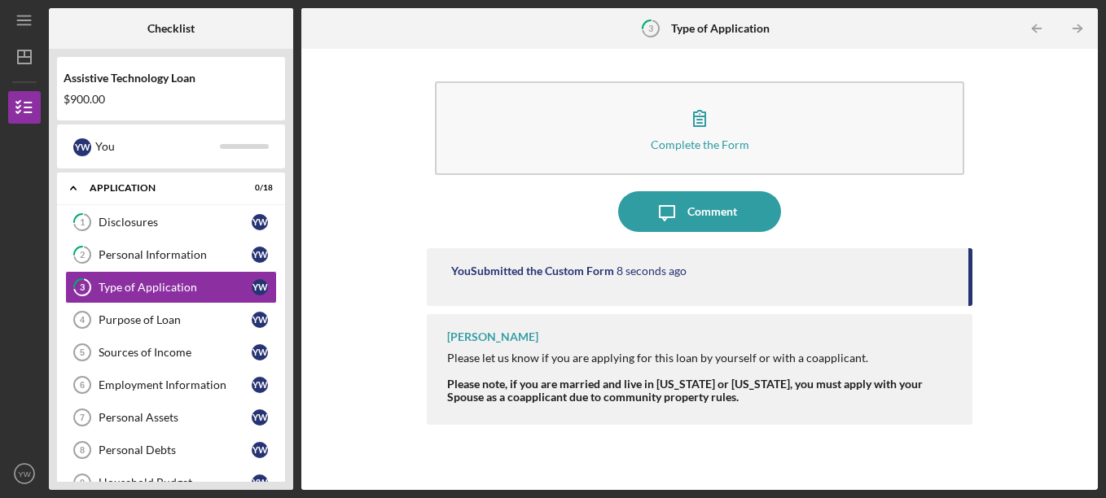
click at [680, 397] on div "Please note, if you are married and live in [US_STATE] or [US_STATE], you must …" at bounding box center [702, 391] width 510 height 26
click at [748, 268] on div "You Submitted the Custom Form 11 seconds ago" at bounding box center [702, 271] width 502 height 13
click at [933, 277] on div "You Submitted the Custom Form 12 seconds ago" at bounding box center [702, 271] width 502 height 13
click at [920, 202] on div "Icon/Message Comment" at bounding box center [700, 211] width 546 height 41
click at [191, 318] on div "Purpose of Loan" at bounding box center [175, 320] width 153 height 13
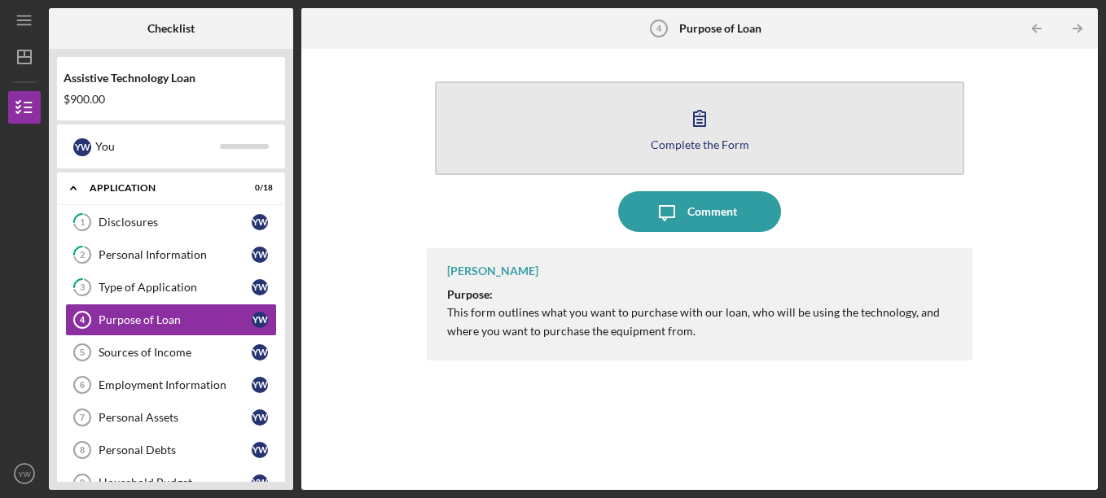
click at [701, 136] on icon "button" at bounding box center [699, 118] width 41 height 41
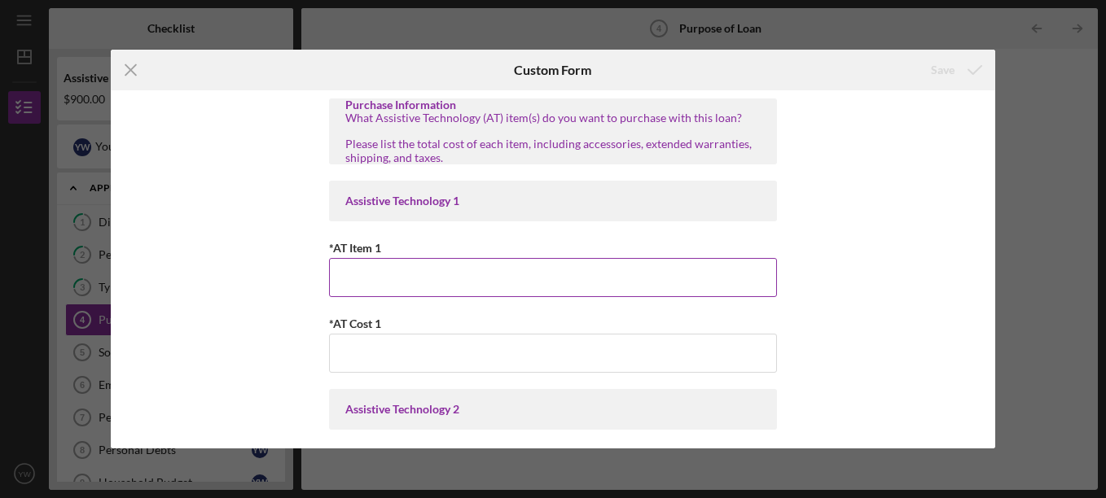
click at [411, 268] on input "*AT Item 1" at bounding box center [553, 277] width 448 height 39
type input "Lenova ThinkPad E16 Gen"
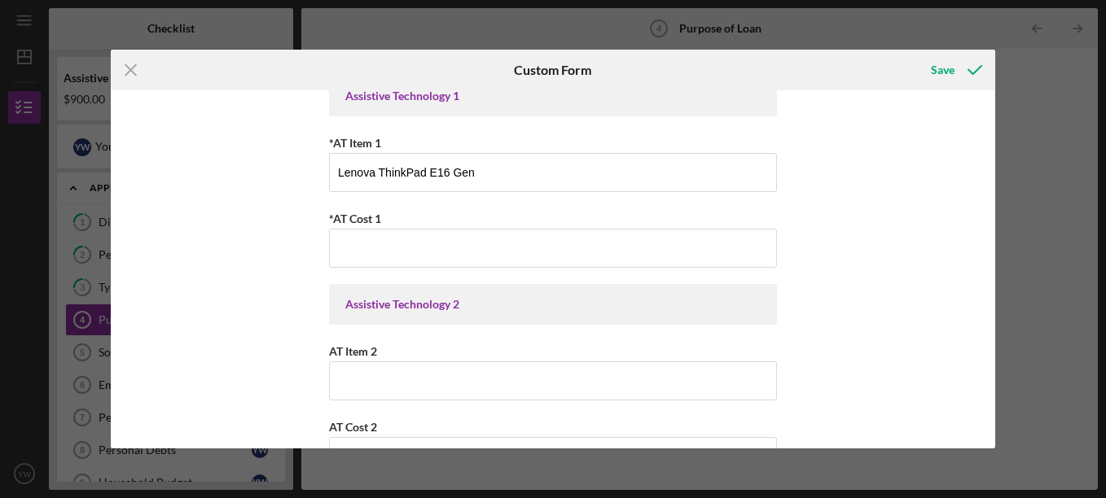
scroll to position [84, 0]
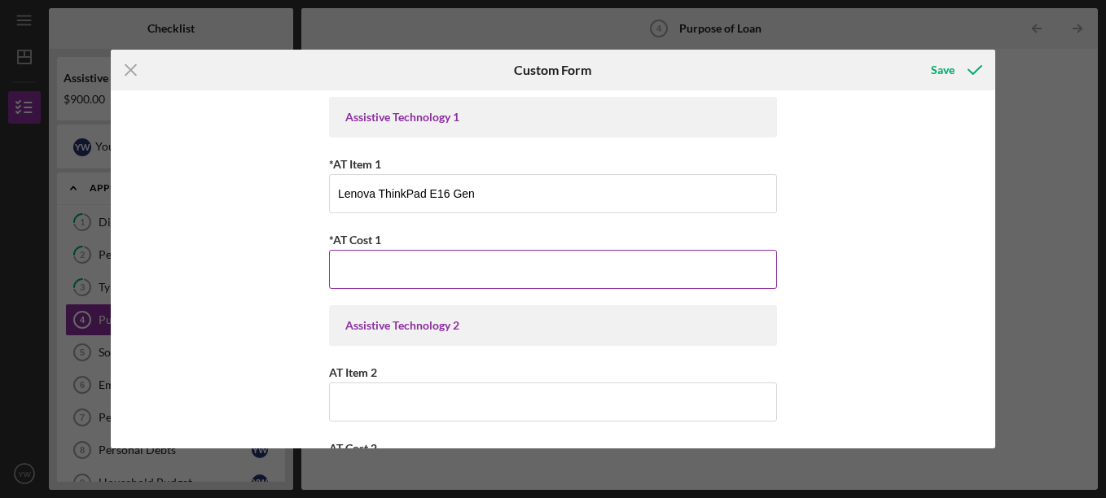
click at [537, 271] on input "*AT Cost 1" at bounding box center [553, 269] width 448 height 39
type input "$839"
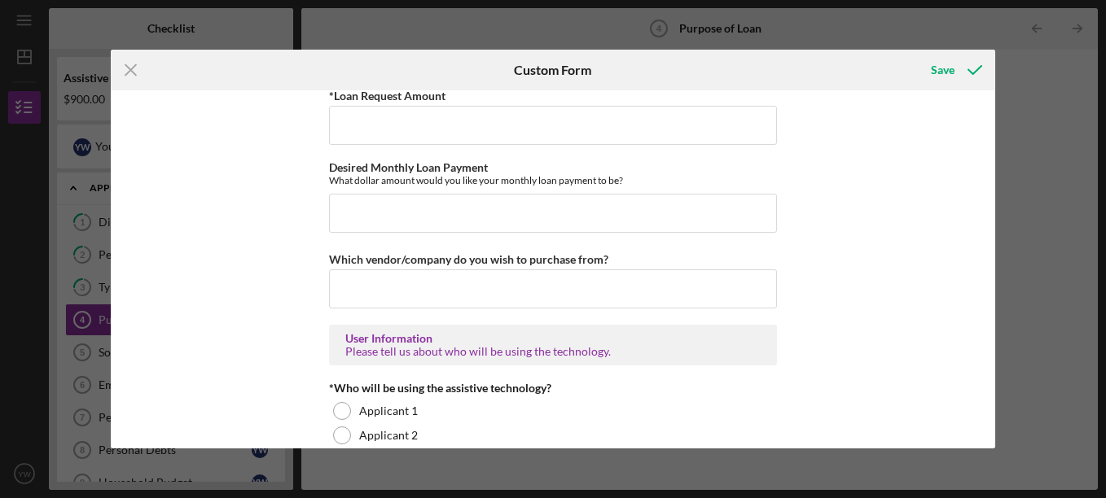
scroll to position [1097, 0]
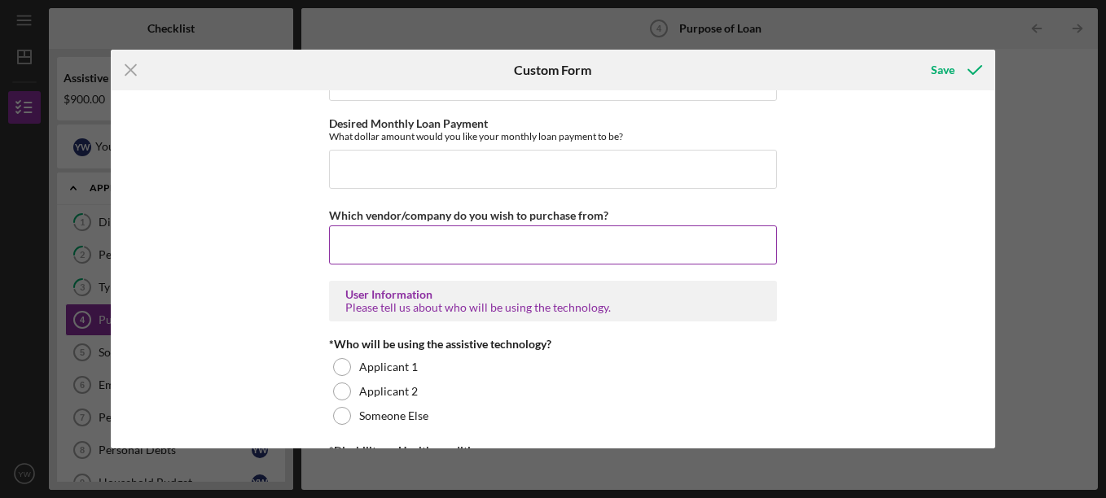
click at [432, 246] on input "Which vendor/company do you wish to purchase from?" at bounding box center [553, 245] width 448 height 39
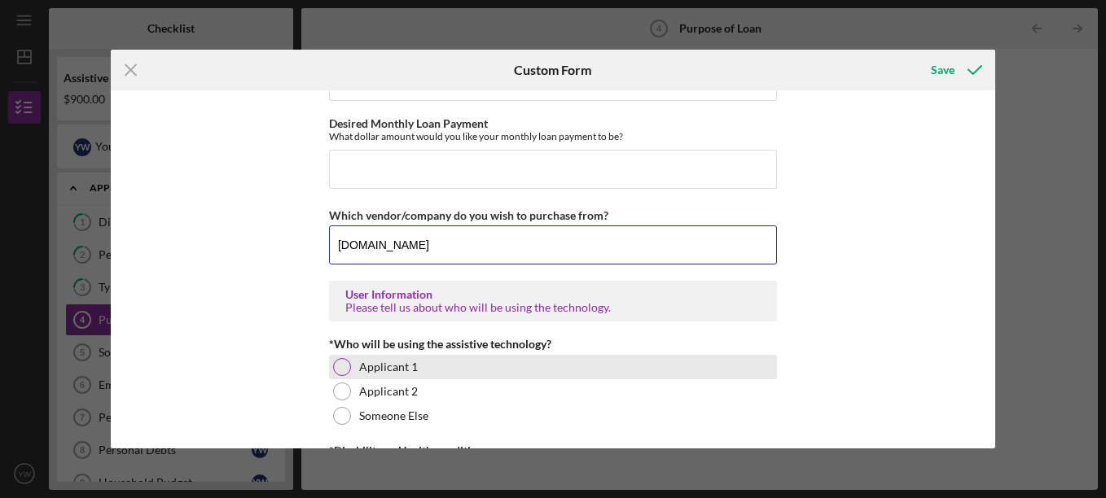
type input "[DOMAIN_NAME]"
click at [336, 365] on div at bounding box center [342, 367] width 18 height 18
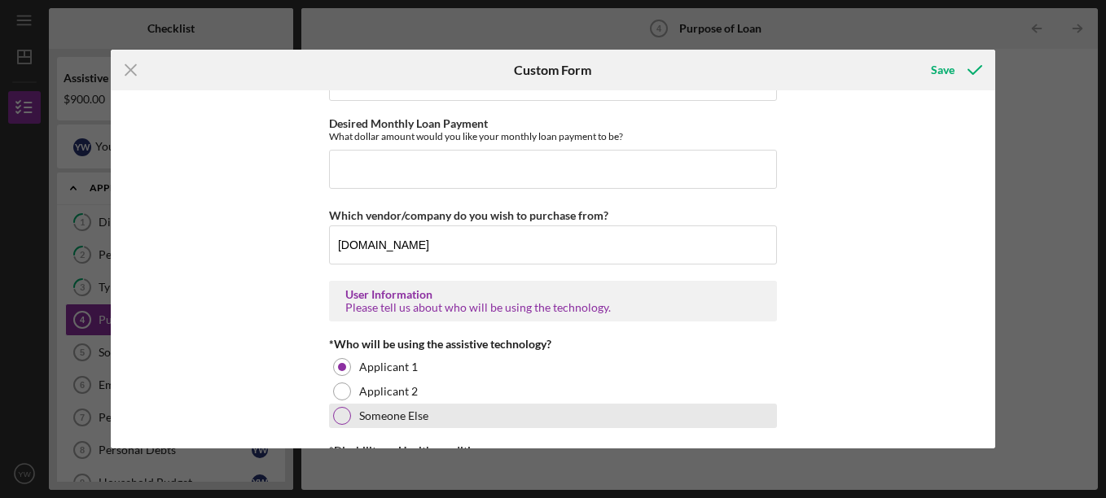
click at [340, 413] on div at bounding box center [342, 416] width 18 height 18
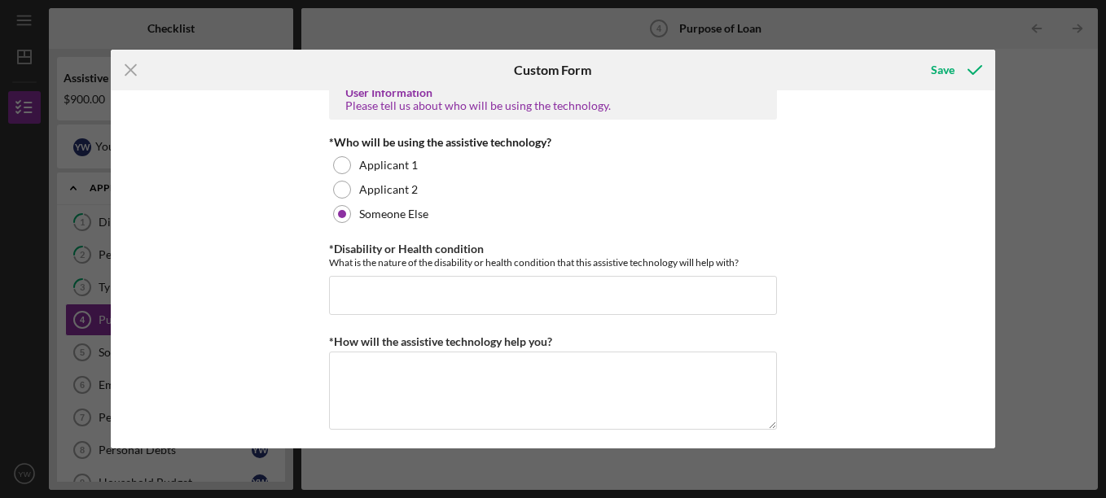
scroll to position [1321, 0]
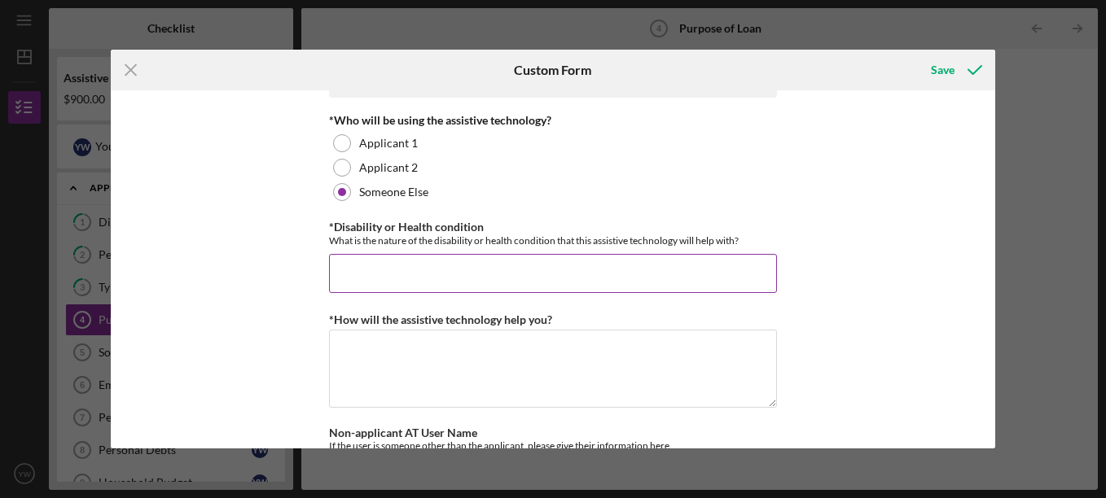
click at [351, 266] on input "*Disability or Health condition" at bounding box center [553, 273] width 448 height 39
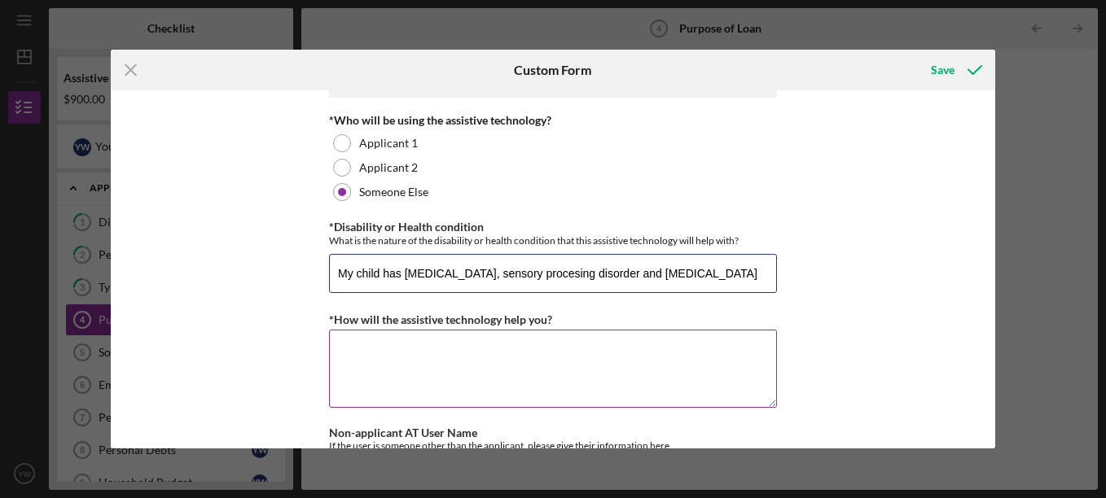
type input "My child has [MEDICAL_DATA], sensory procesing disorder and [MEDICAL_DATA]"
click at [347, 347] on textarea "*How will the assistive technology help you?" at bounding box center [553, 369] width 448 height 78
type textarea "S"
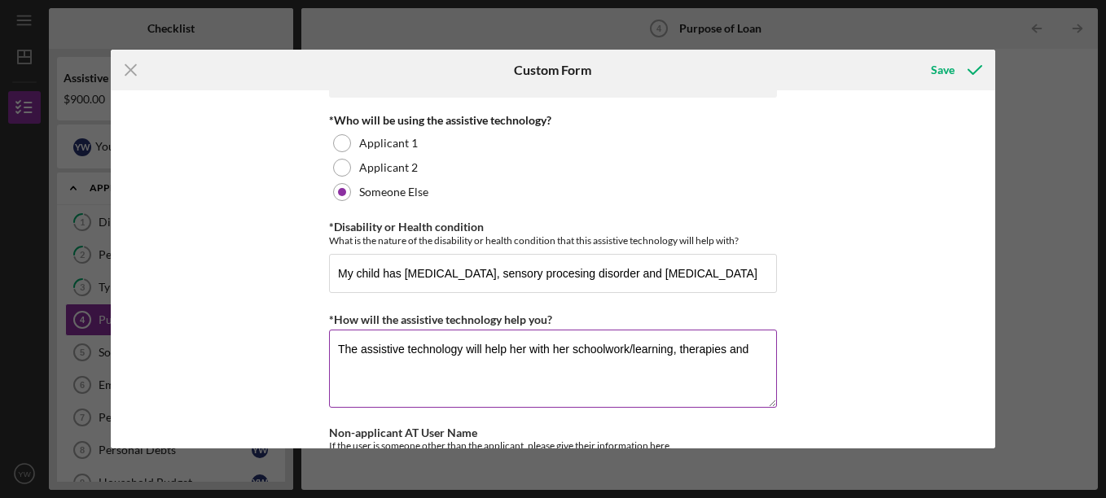
click at [753, 346] on textarea "The assistive technology will help her with her schoolwork/learning, therapies …" at bounding box center [553, 369] width 448 height 78
type textarea "The assistive technology will help her with her schoolwork/learning and therapy…"
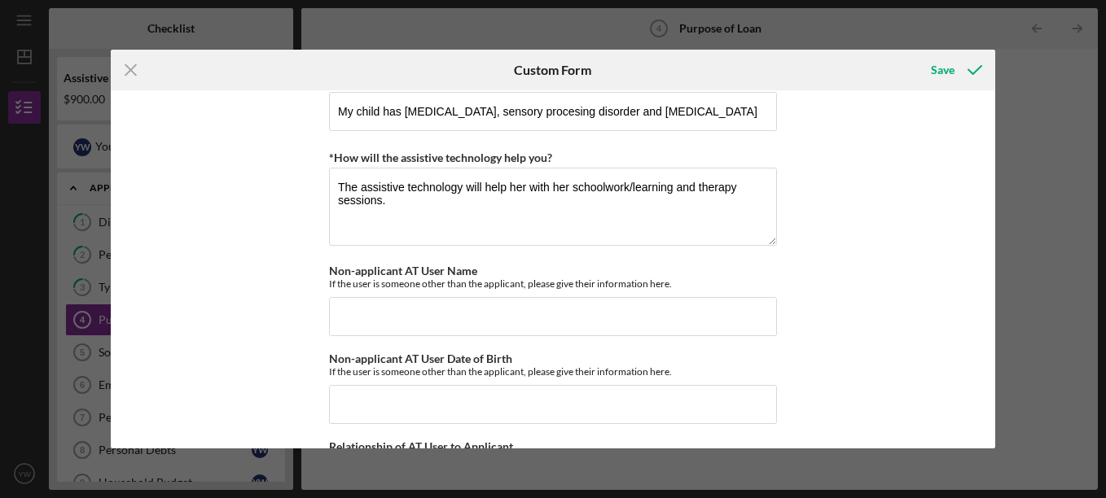
scroll to position [1488, 0]
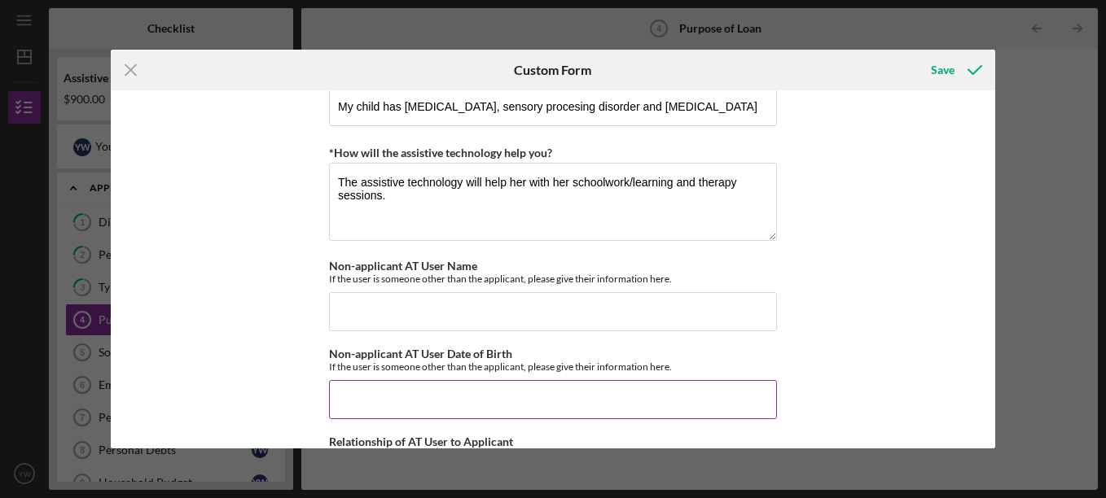
click at [428, 399] on input "Non-applicant AT User Date of Birth" at bounding box center [553, 399] width 448 height 39
